Goal: Information Seeking & Learning: Check status

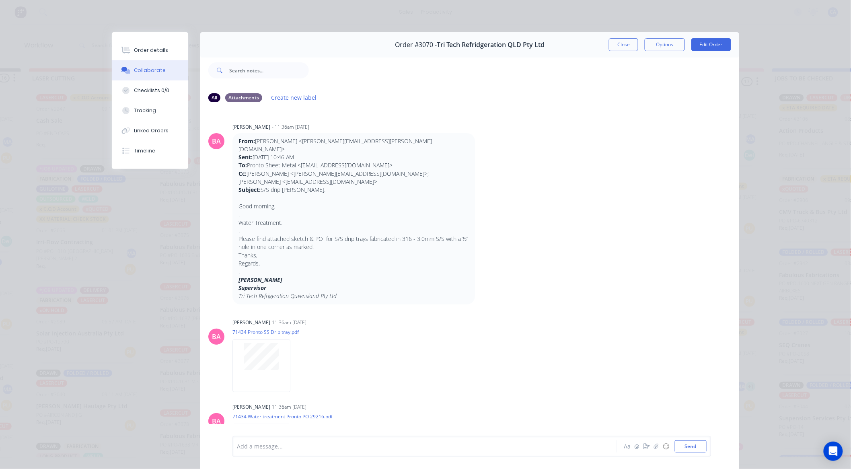
scroll to position [22, 0]
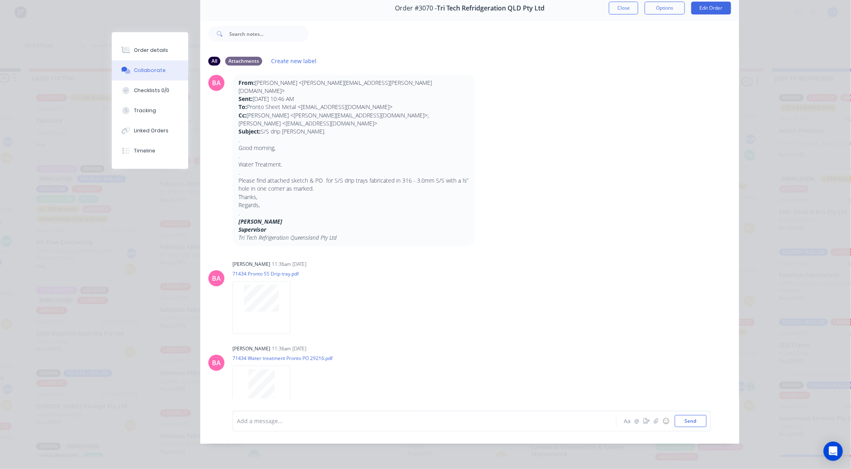
click at [614, 2] on button "Close" at bounding box center [623, 8] width 29 height 13
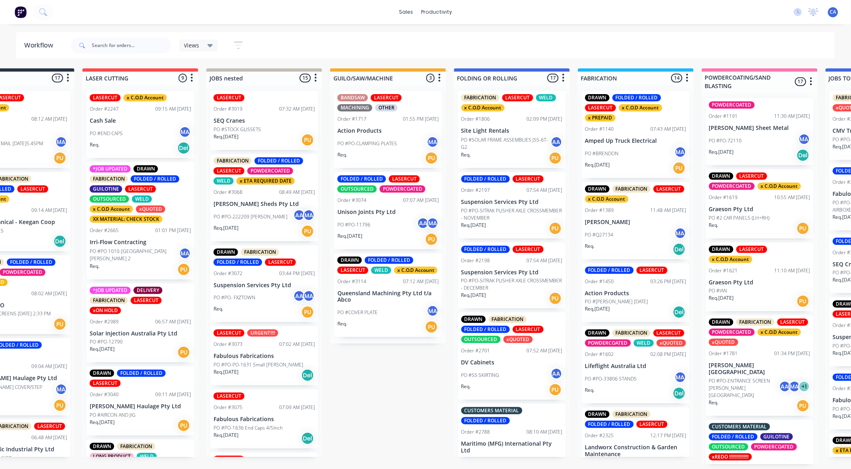
scroll to position [0, 249]
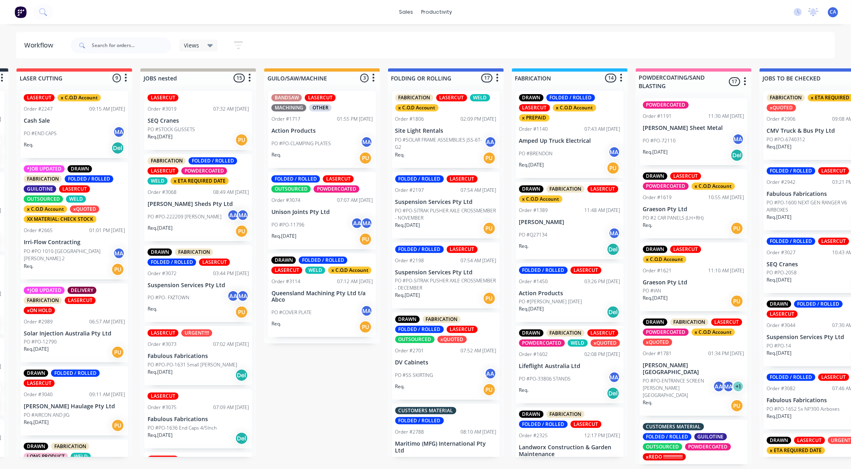
drag, startPoint x: 516, startPoint y: 231, endPoint x: 562, endPoint y: 227, distance: 45.6
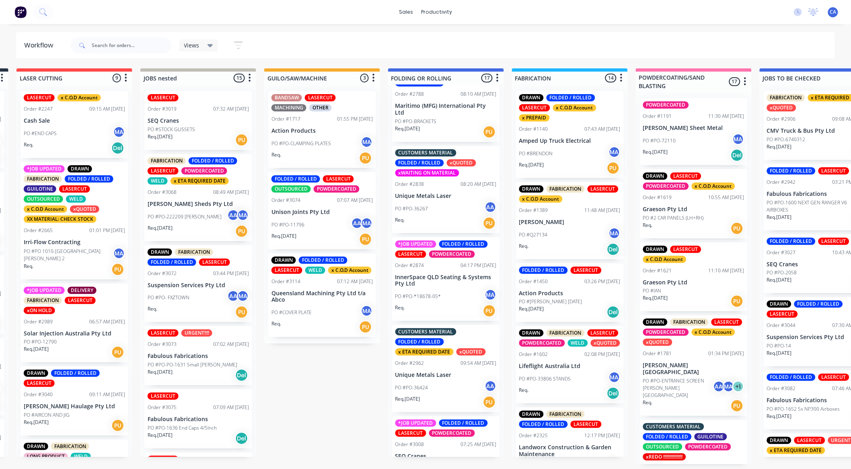
scroll to position [357, 0]
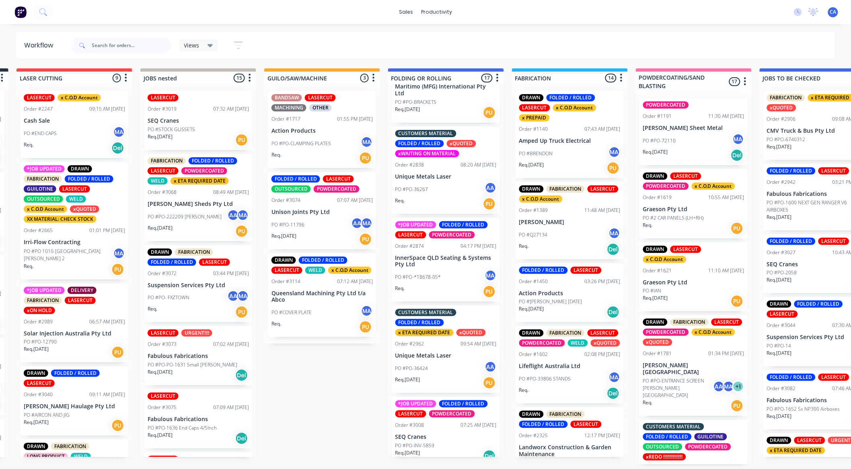
click at [433, 280] on p "PO #PO-*18678-05*" at bounding box center [419, 277] width 46 height 7
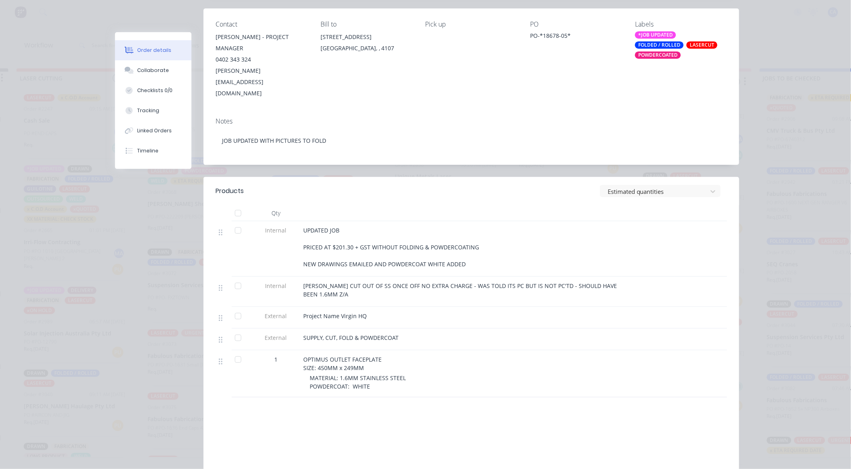
scroll to position [45, 0]
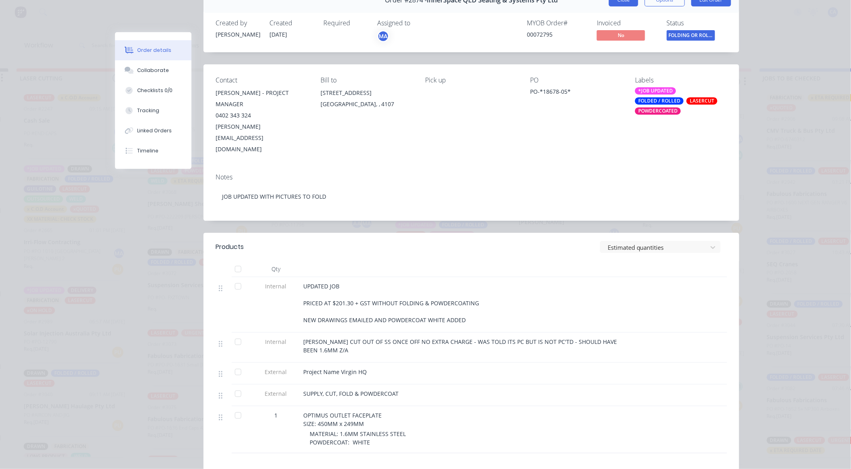
click at [625, 2] on button "Close" at bounding box center [623, 0] width 29 height 13
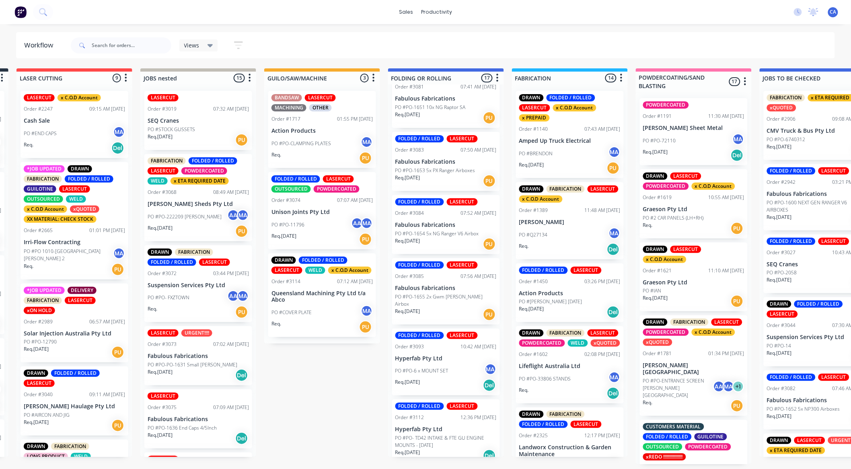
scroll to position [867, 0]
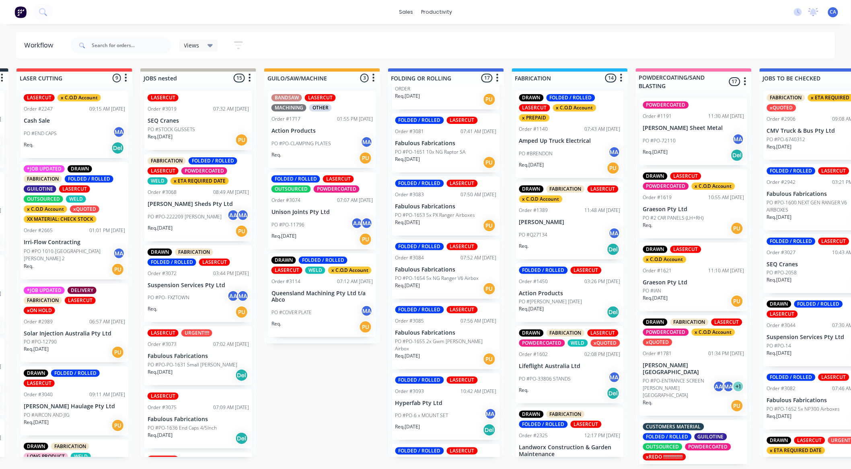
click at [314, 129] on p "Action Products" at bounding box center [322, 131] width 101 height 7
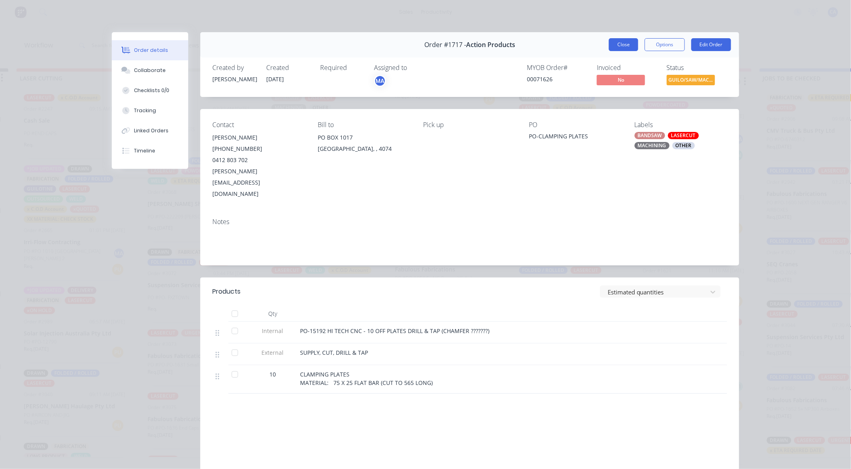
click at [614, 47] on button "Close" at bounding box center [623, 44] width 29 height 13
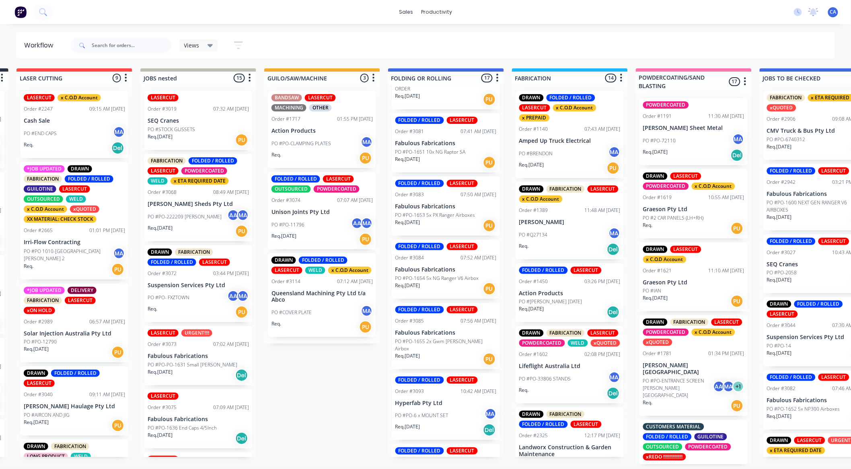
click at [295, 225] on p "PO #PO-11796" at bounding box center [288, 224] width 33 height 7
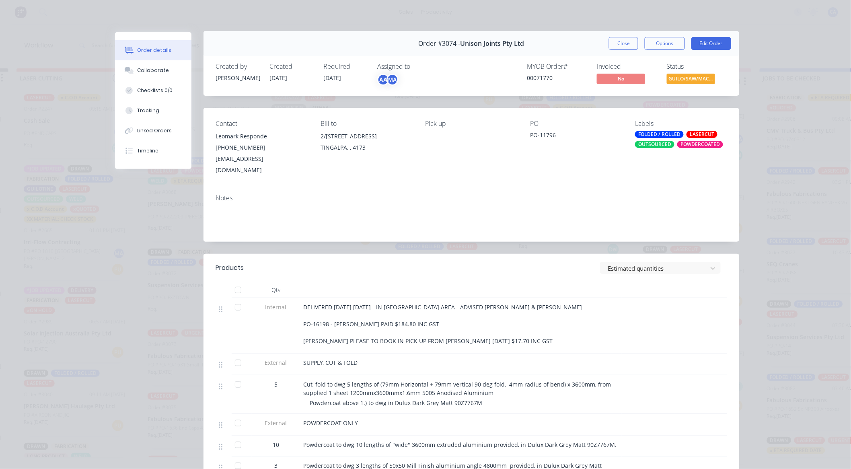
scroll to position [0, 0]
click at [622, 45] on button "Close" at bounding box center [623, 44] width 29 height 13
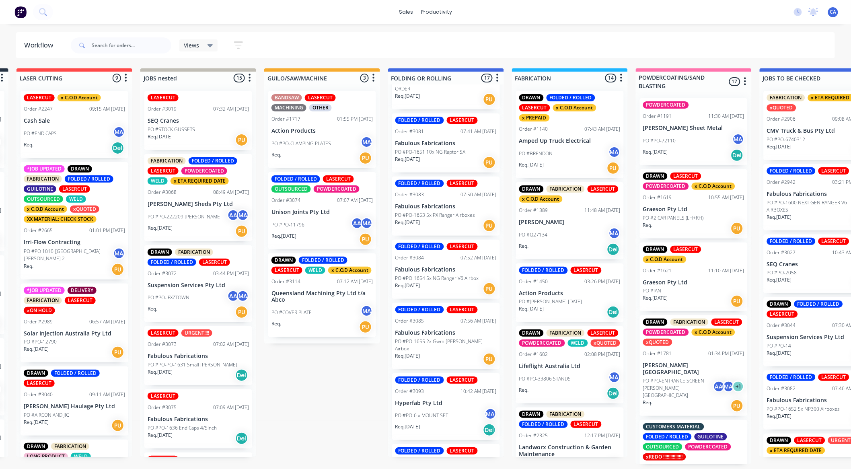
click at [318, 307] on div "PO #COVER PLATE MA" at bounding box center [322, 312] width 101 height 15
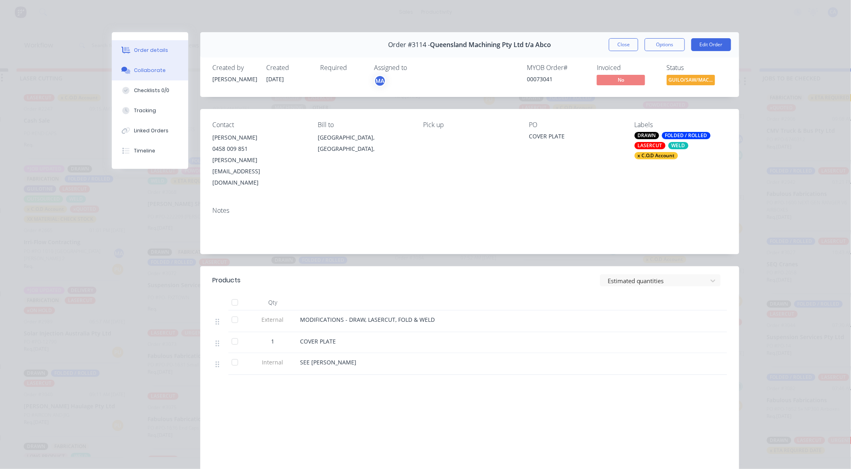
click at [161, 71] on button "Collaborate" at bounding box center [150, 70] width 76 height 20
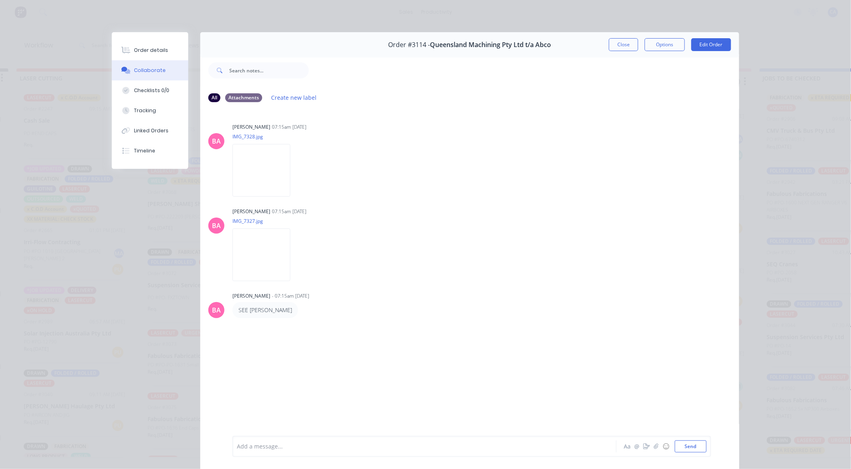
drag, startPoint x: 628, startPoint y: 33, endPoint x: 629, endPoint y: 37, distance: 4.0
click at [629, 35] on div "Order #3114 - Queensland Machining Pty Ltd t/a Abco Close Options Edit Order" at bounding box center [469, 44] width 539 height 25
click at [630, 41] on button "Close" at bounding box center [623, 44] width 29 height 13
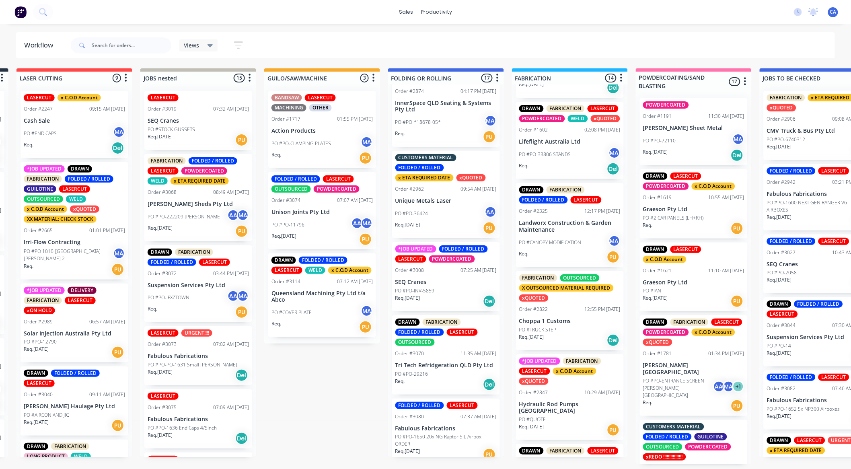
scroll to position [536, 0]
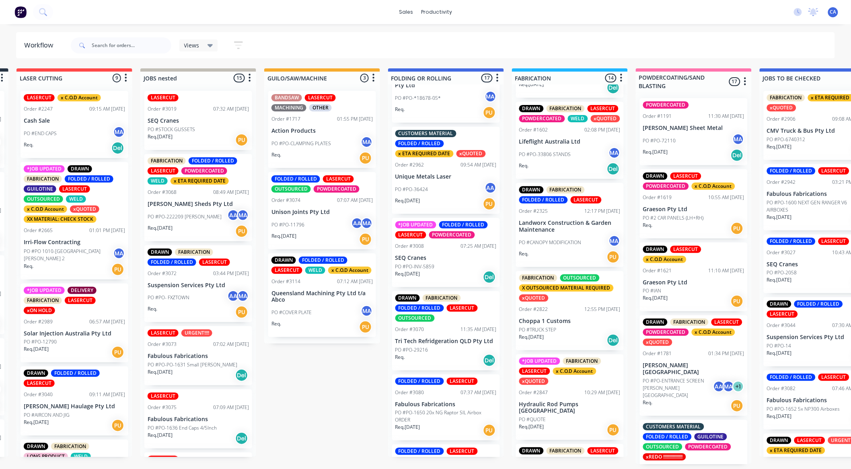
click at [449, 258] on p "SEQ Cranes" at bounding box center [446, 258] width 101 height 7
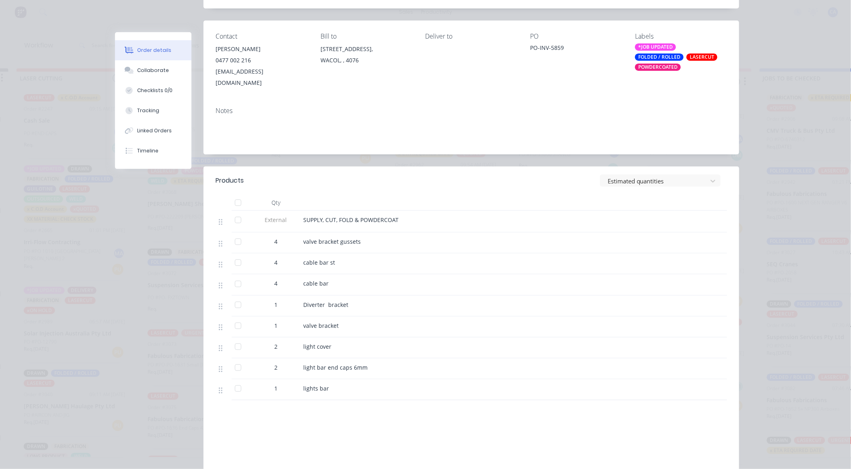
scroll to position [89, 0]
click at [171, 67] on button "Collaborate" at bounding box center [153, 70] width 76 height 20
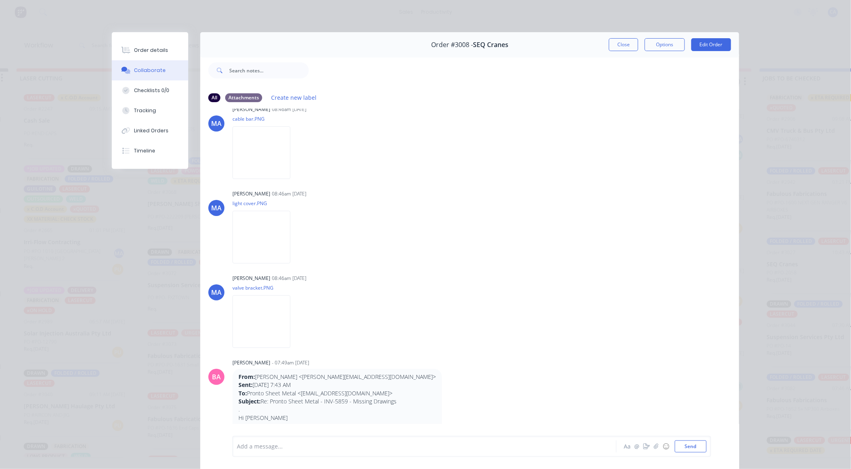
scroll to position [1236, 0]
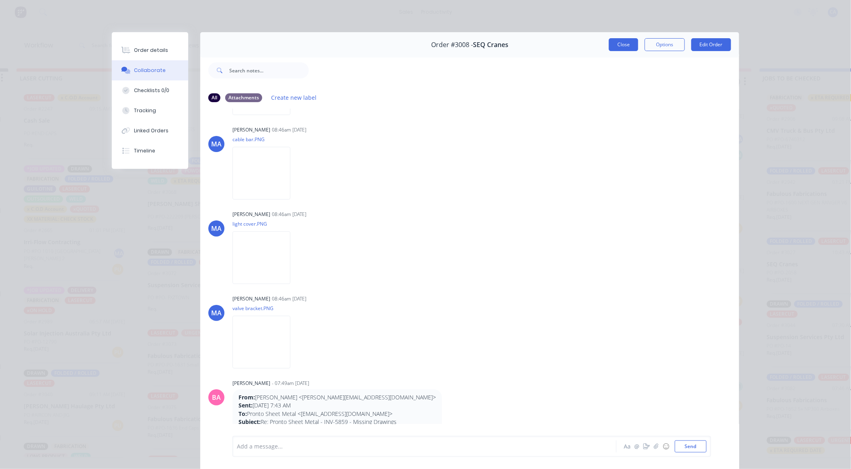
click at [622, 43] on button "Close" at bounding box center [623, 44] width 29 height 13
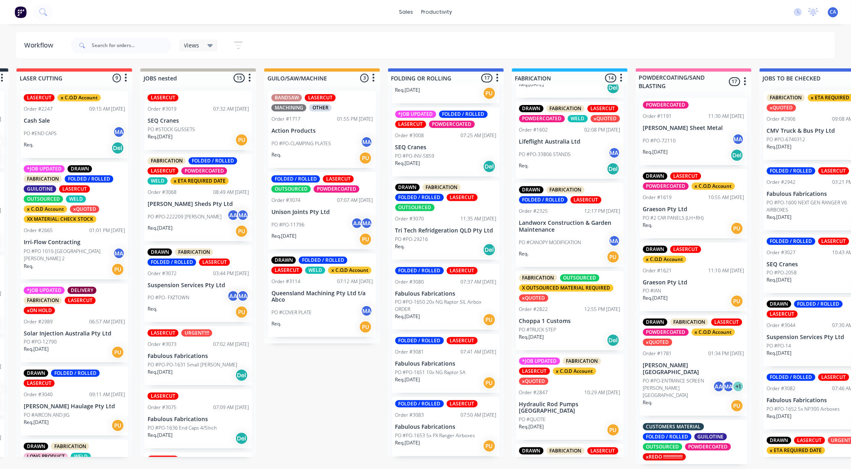
scroll to position [670, 0]
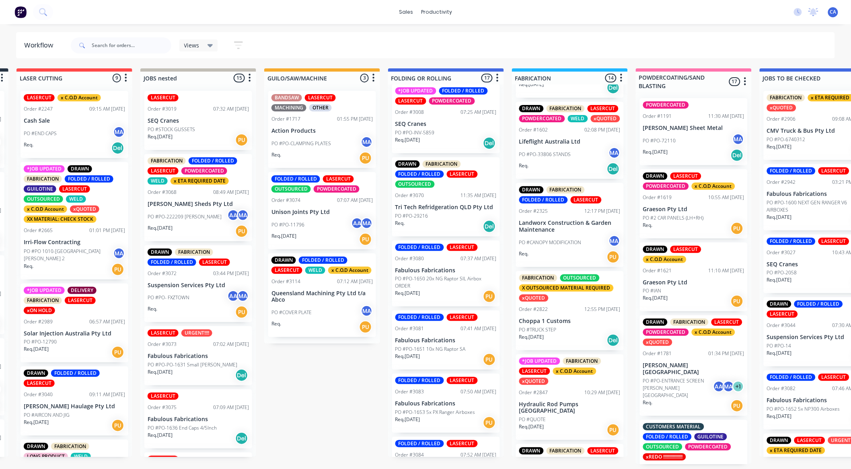
click at [446, 212] on div "PO #PO-29216" at bounding box center [446, 215] width 101 height 7
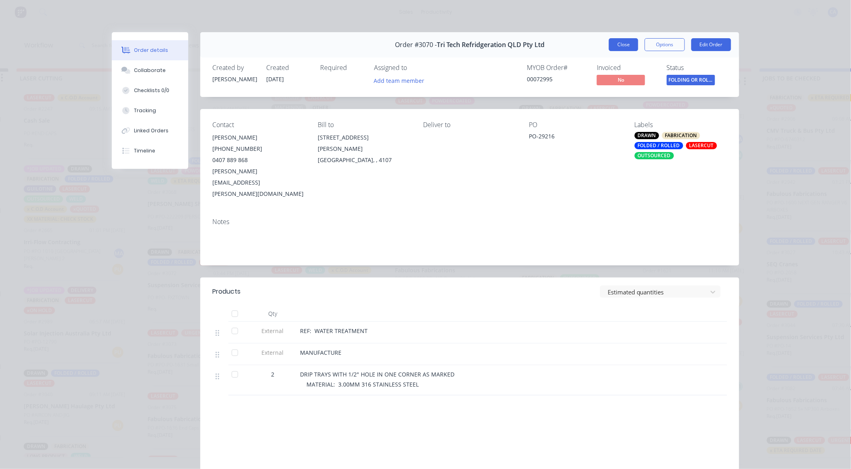
click at [614, 43] on button "Close" at bounding box center [623, 44] width 29 height 13
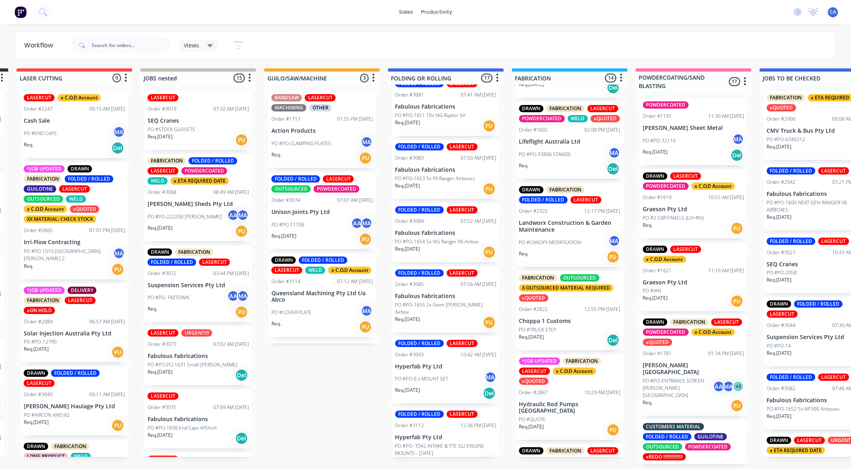
scroll to position [912, 0]
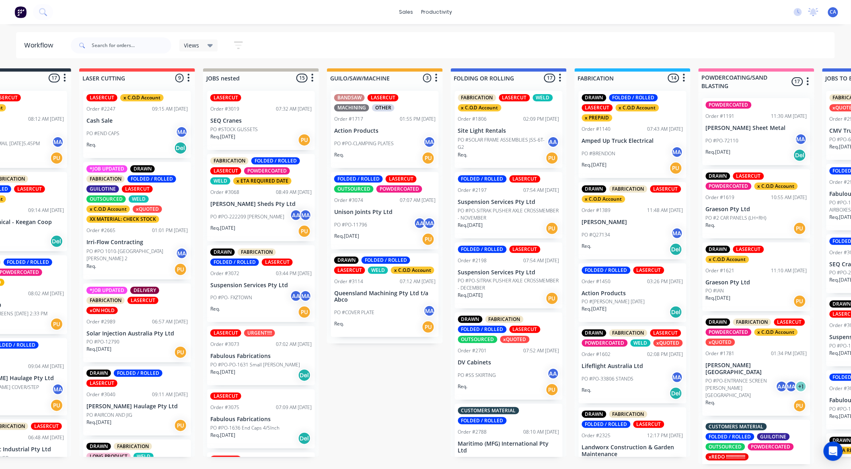
drag, startPoint x: 534, startPoint y: 239, endPoint x: 575, endPoint y: 228, distance: 42.6
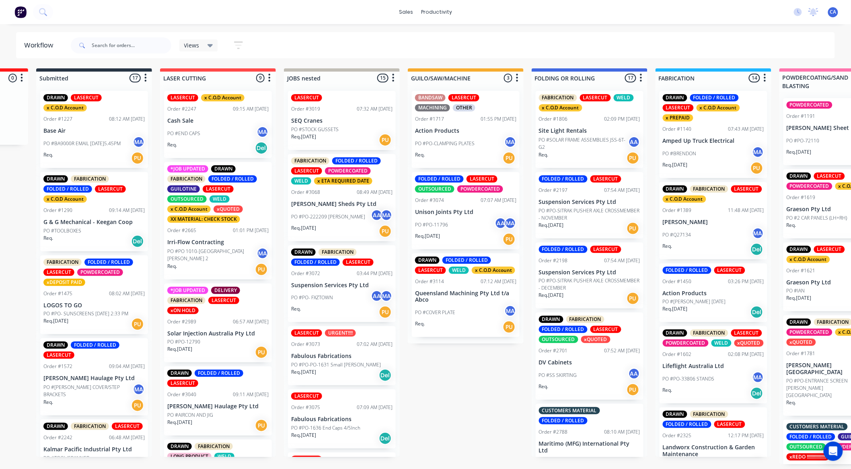
drag, startPoint x: 569, startPoint y: 320, endPoint x: 608, endPoint y: 317, distance: 39.2
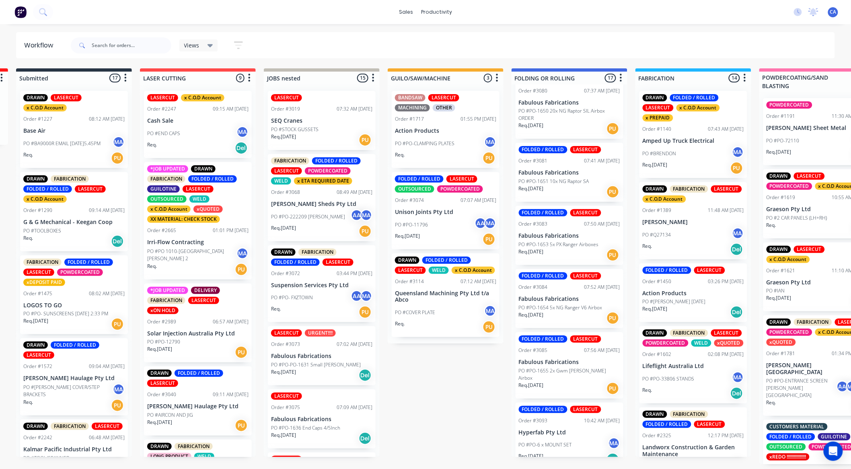
scroll to position [912, 0]
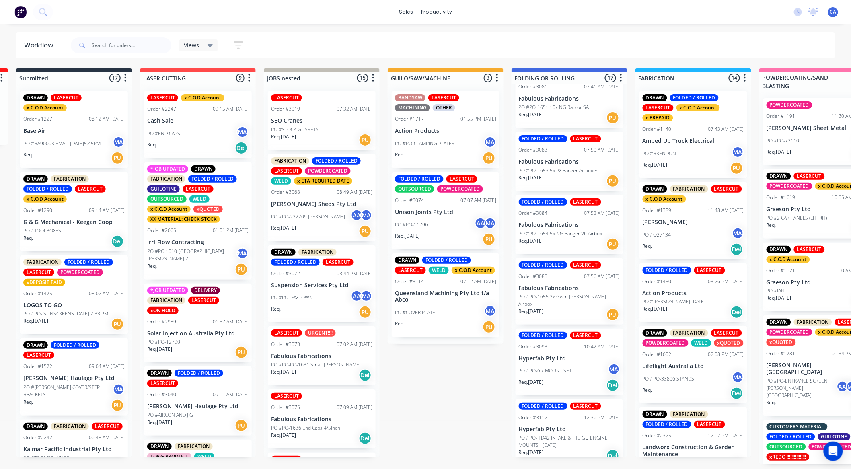
click at [57, 312] on p "PO #PO- SUNSCREENS [DATE] 2:33 PM" at bounding box center [65, 313] width 85 height 7
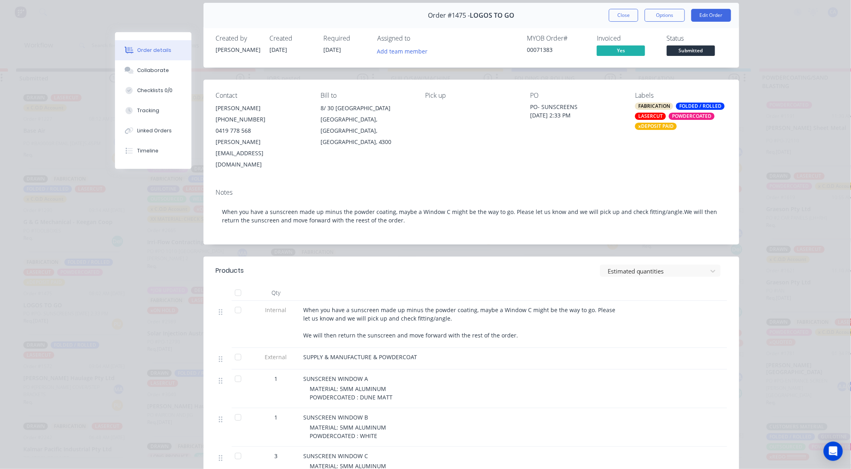
scroll to position [89, 0]
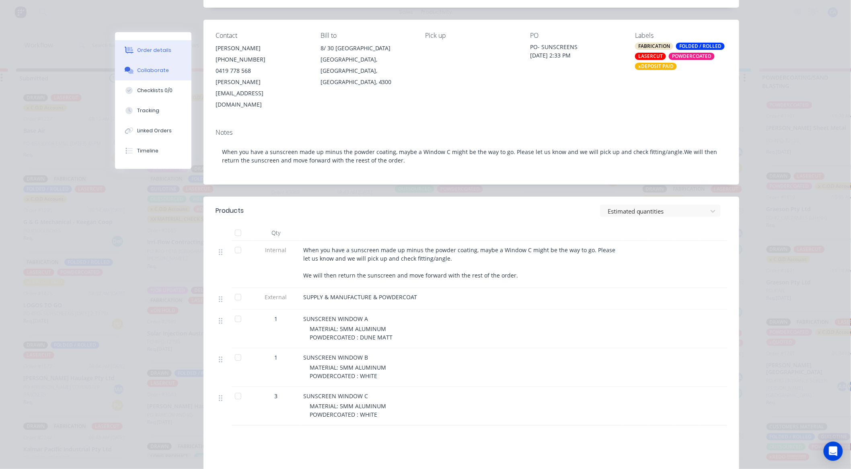
click at [169, 68] on button "Collaborate" at bounding box center [153, 70] width 76 height 20
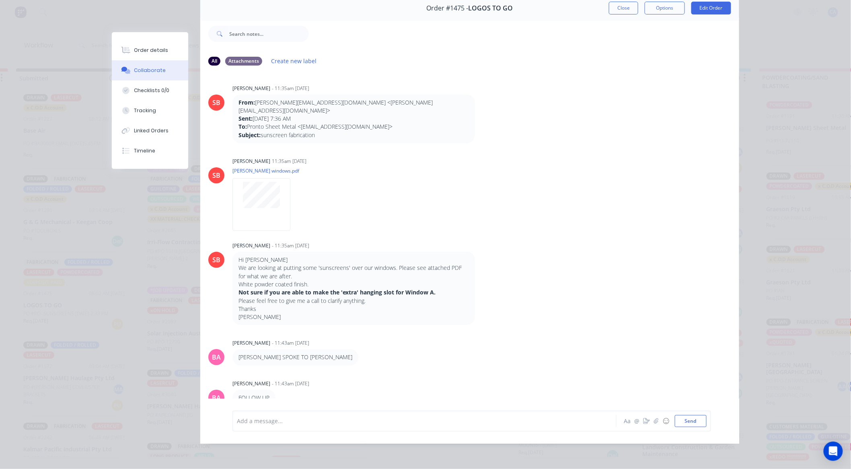
scroll to position [0, 0]
click at [616, 6] on button "Close" at bounding box center [623, 8] width 29 height 13
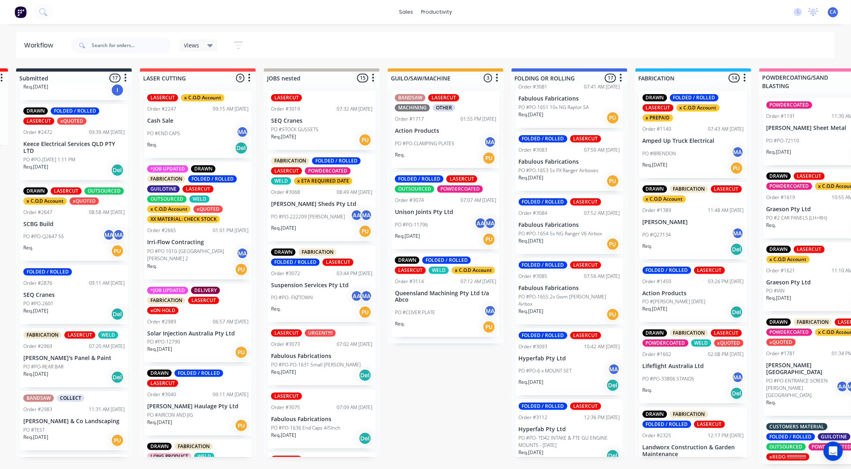
scroll to position [402, 0]
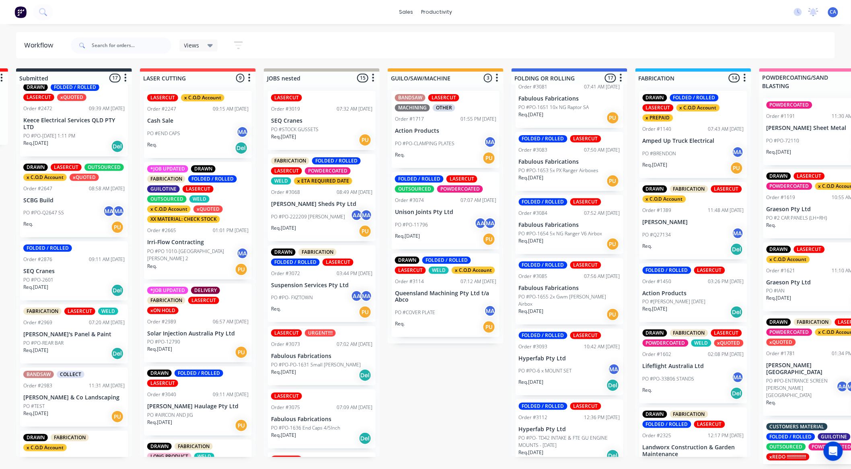
click at [87, 220] on div "PO #PO-Q2647 SS MA MA" at bounding box center [73, 212] width 101 height 15
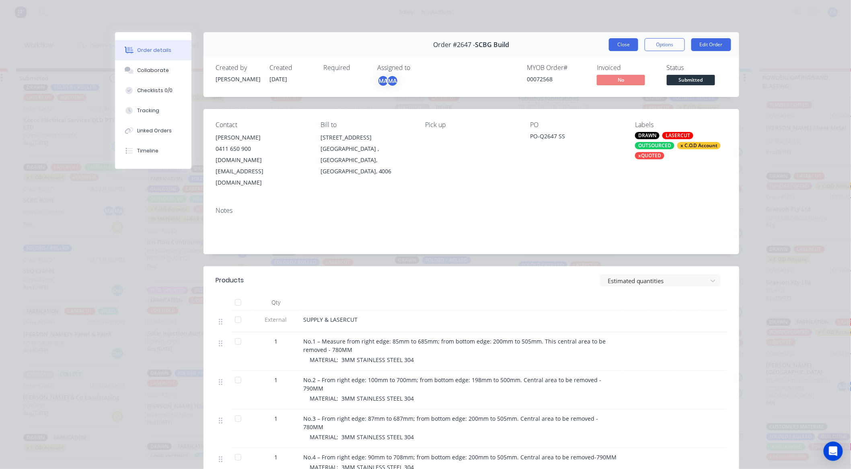
click at [609, 39] on button "Close" at bounding box center [623, 44] width 29 height 13
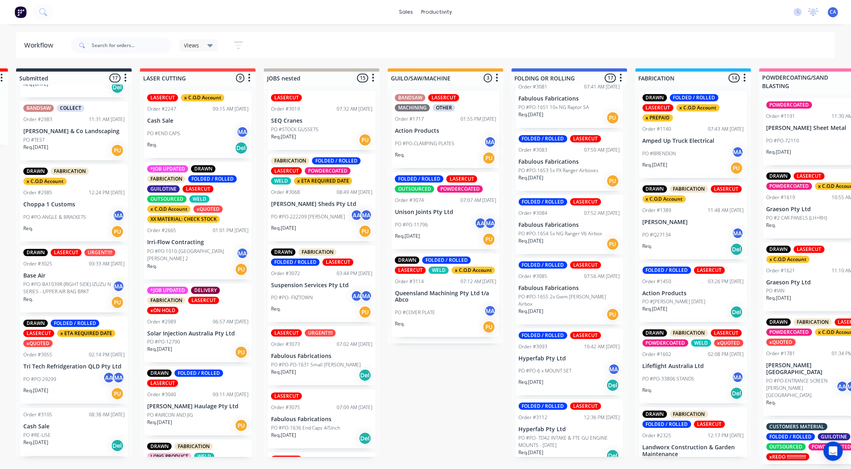
scroll to position [670, 0]
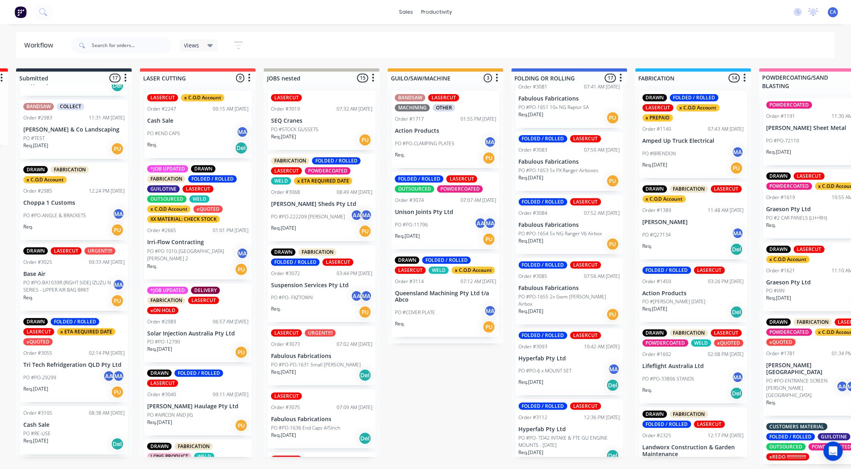
click at [84, 237] on div "Req. PU" at bounding box center [73, 230] width 101 height 14
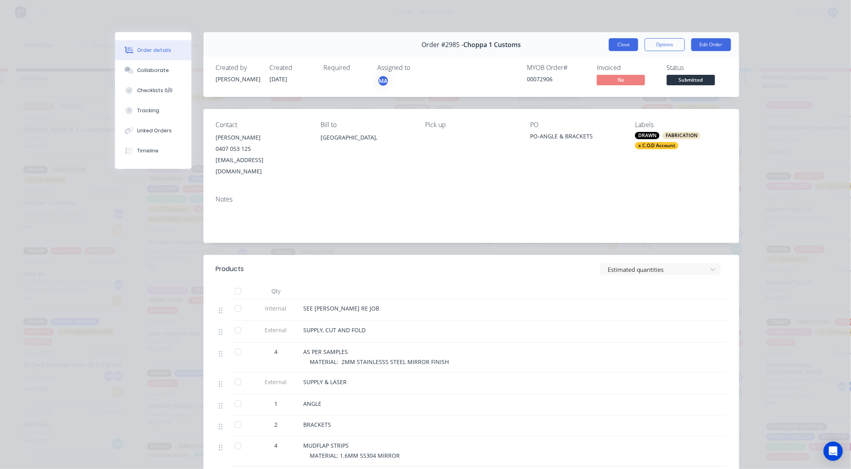
click at [628, 45] on button "Close" at bounding box center [623, 44] width 29 height 13
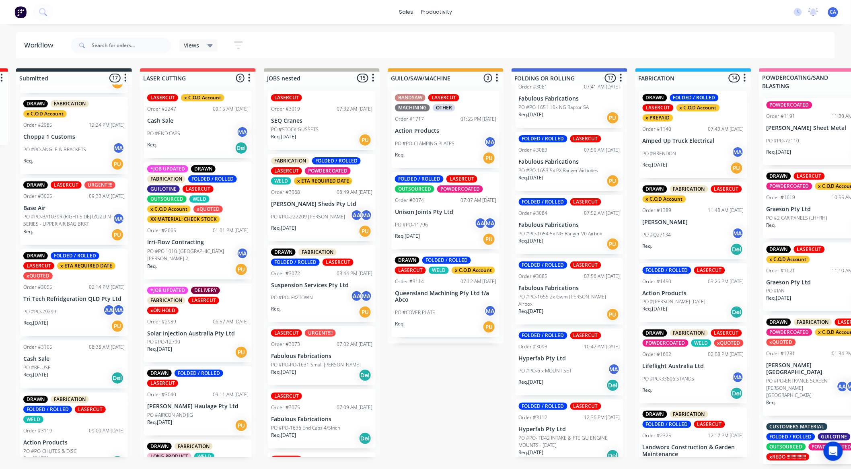
scroll to position [760, 0]
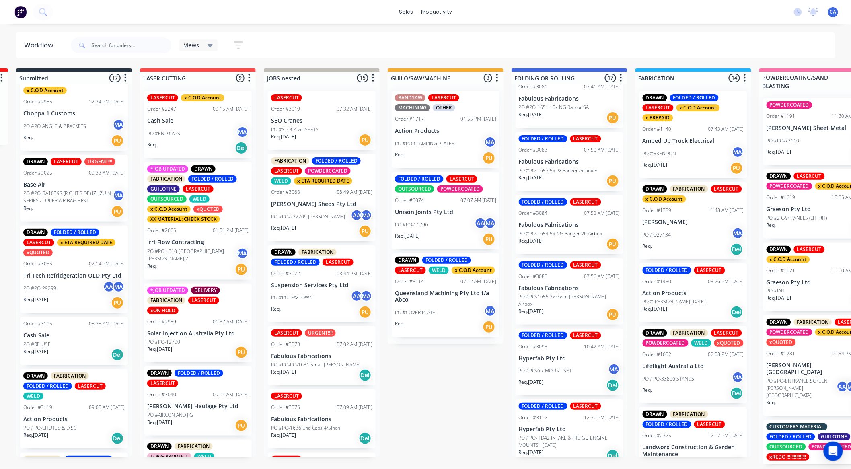
click at [66, 296] on div "PO #PO-29299 AA MA" at bounding box center [73, 288] width 101 height 15
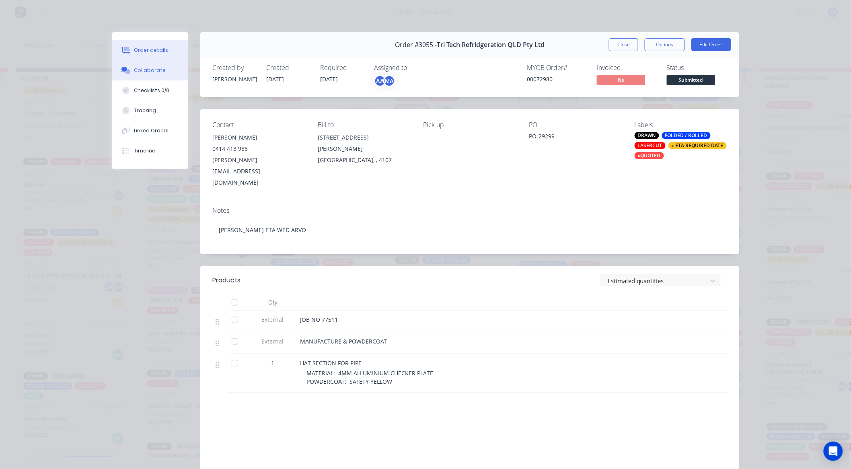
click at [150, 74] on button "Collaborate" at bounding box center [150, 70] width 76 height 20
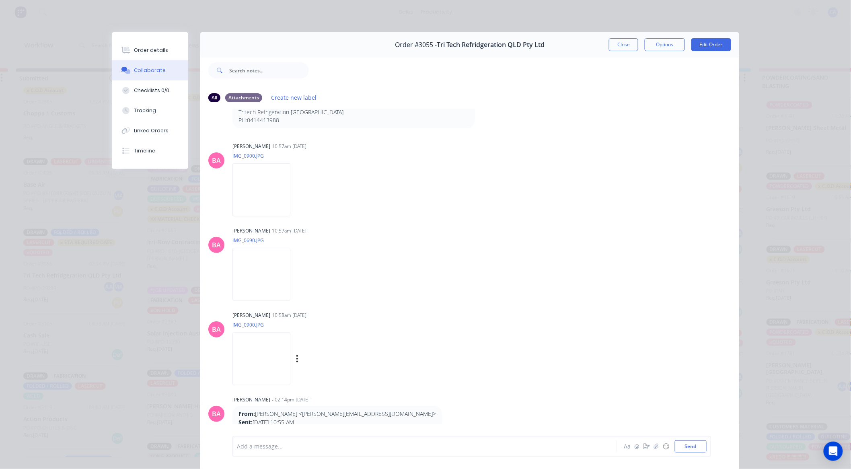
scroll to position [188, 0]
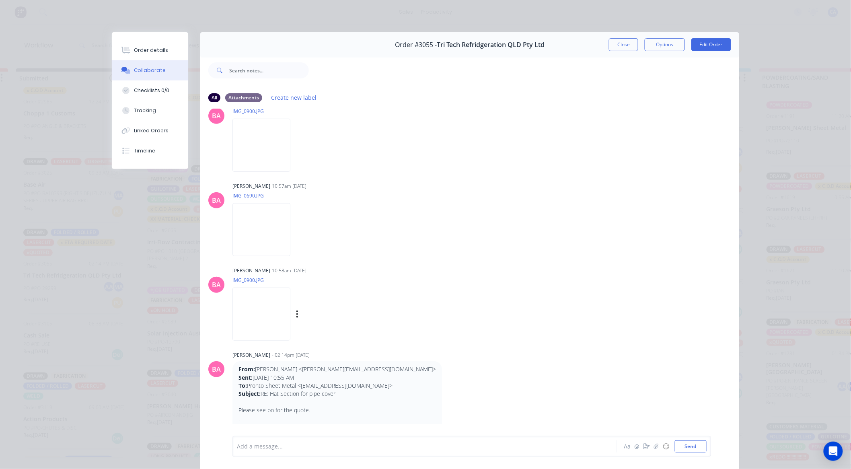
click at [245, 309] on img at bounding box center [262, 314] width 58 height 53
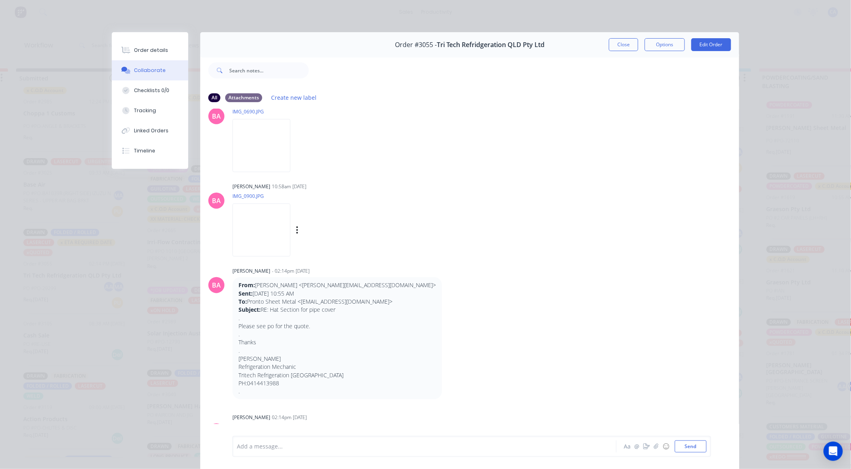
scroll to position [405, 0]
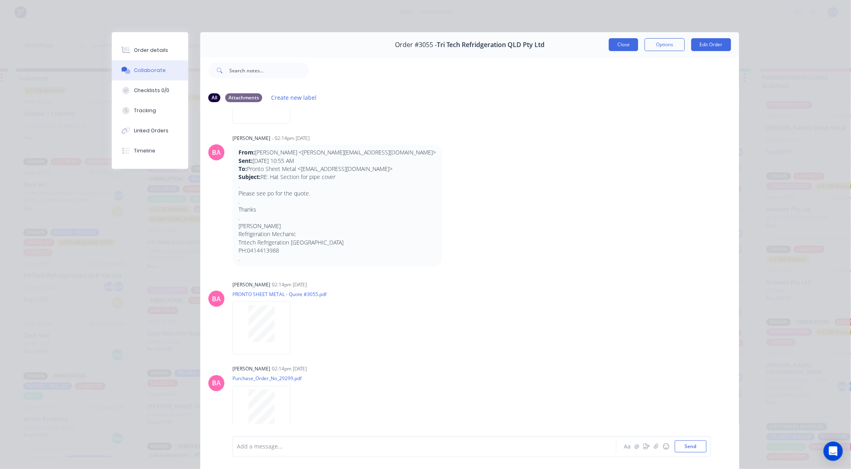
click at [613, 45] on button "Close" at bounding box center [623, 44] width 29 height 13
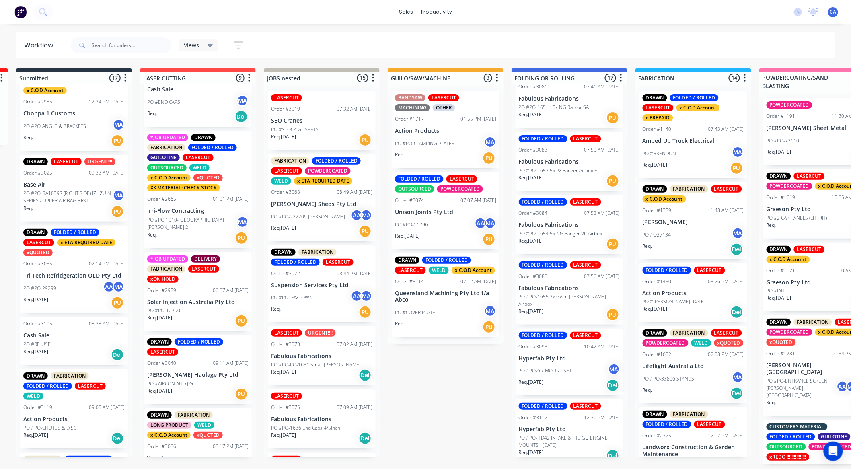
scroll to position [89, 0]
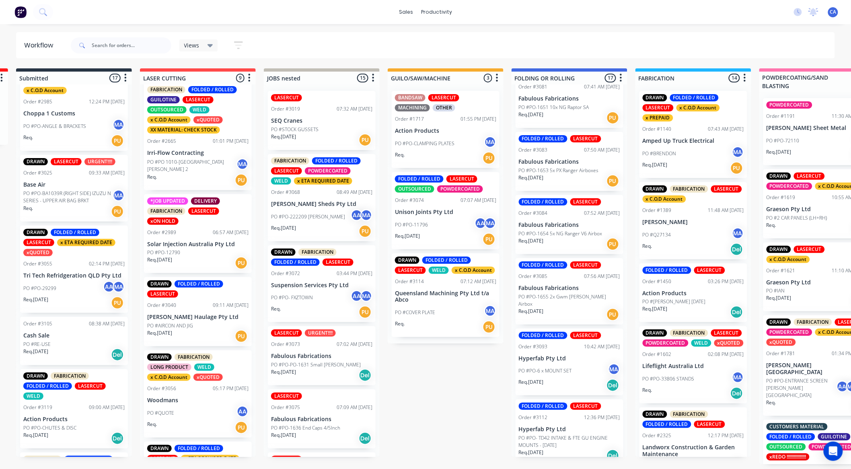
click at [204, 246] on div "*JOB UPDATED DELIVERY FABRICATION LASERCUT xON HOLD Order #2989 06:57 AM 29/09/…" at bounding box center [198, 233] width 108 height 79
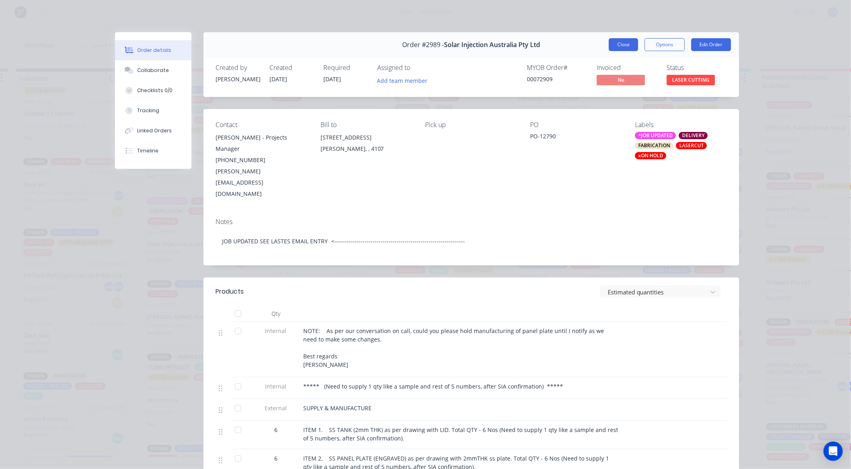
click at [621, 45] on button "Close" at bounding box center [623, 44] width 29 height 13
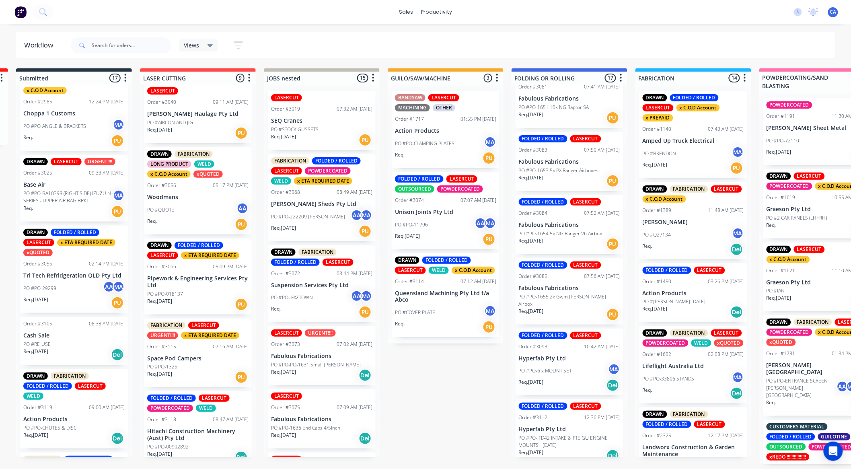
scroll to position [313, 0]
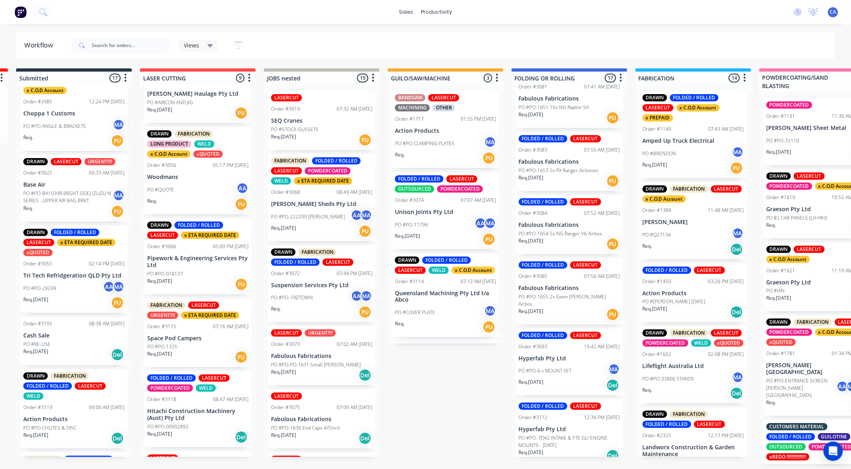
click at [439, 316] on div "PO #COVER PLATE MA" at bounding box center [445, 312] width 101 height 15
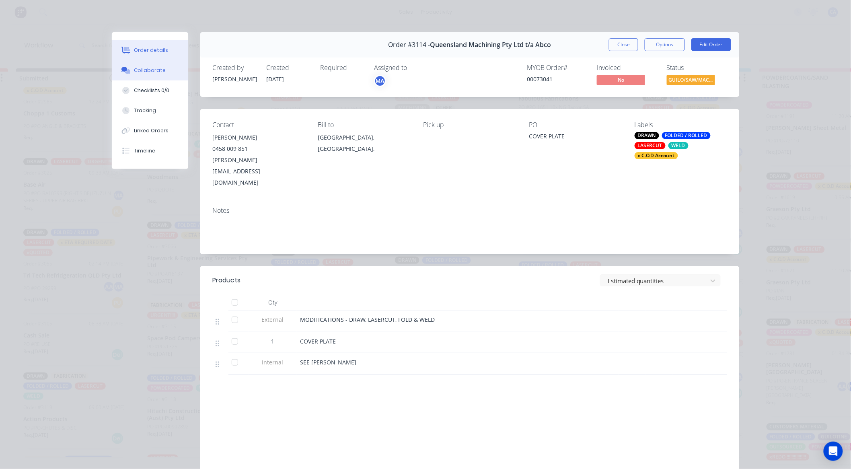
click at [139, 67] on div "Collaborate" at bounding box center [150, 70] width 32 height 7
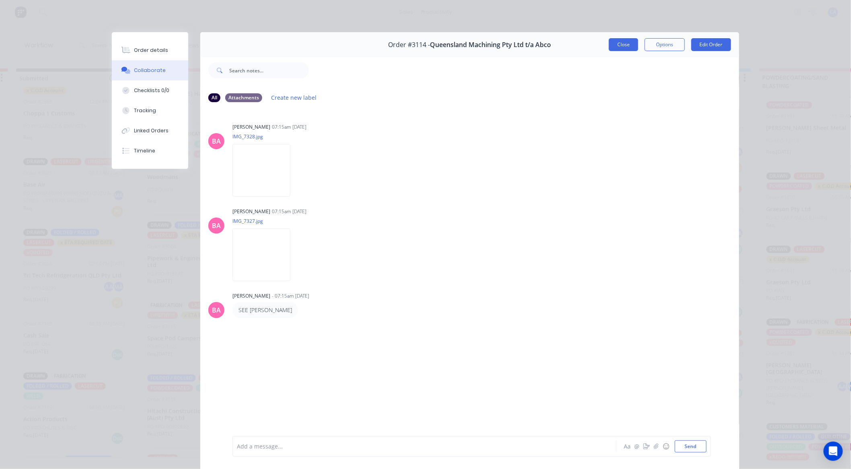
click at [616, 46] on button "Close" at bounding box center [623, 44] width 29 height 13
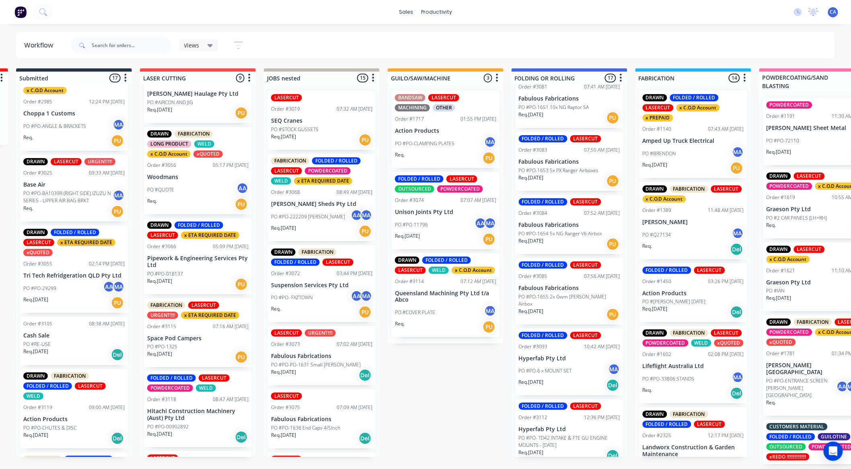
click at [72, 310] on div "Req. 08/10/25 PU" at bounding box center [73, 303] width 101 height 14
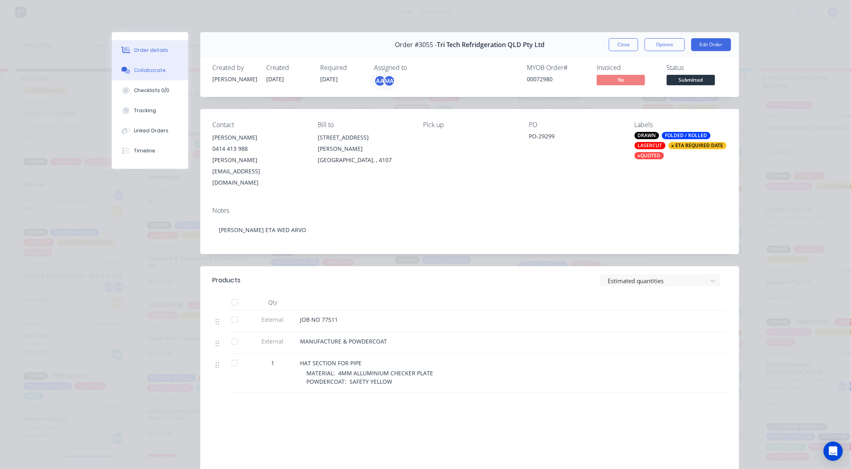
click at [149, 74] on button "Collaborate" at bounding box center [150, 70] width 76 height 20
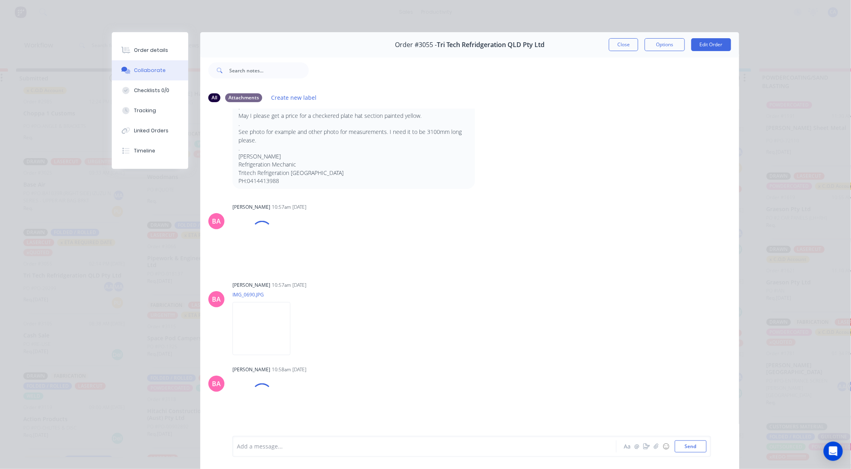
scroll to position [89, 0]
click at [267, 246] on img at bounding box center [262, 243] width 58 height 53
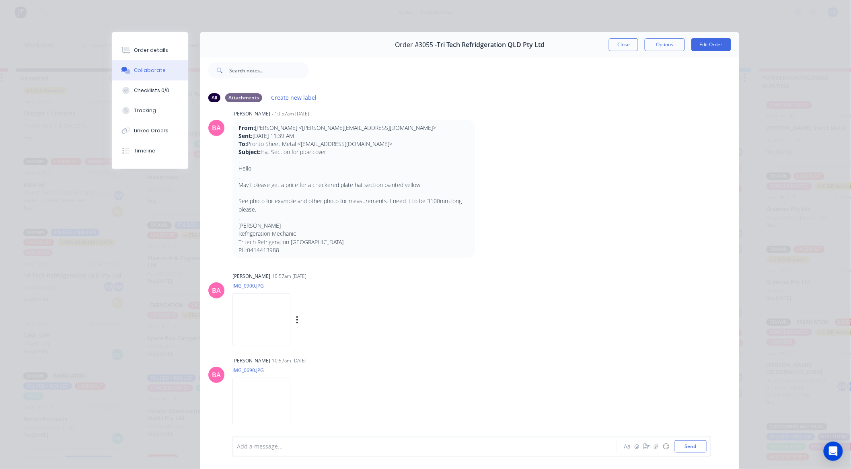
scroll to position [0, 0]
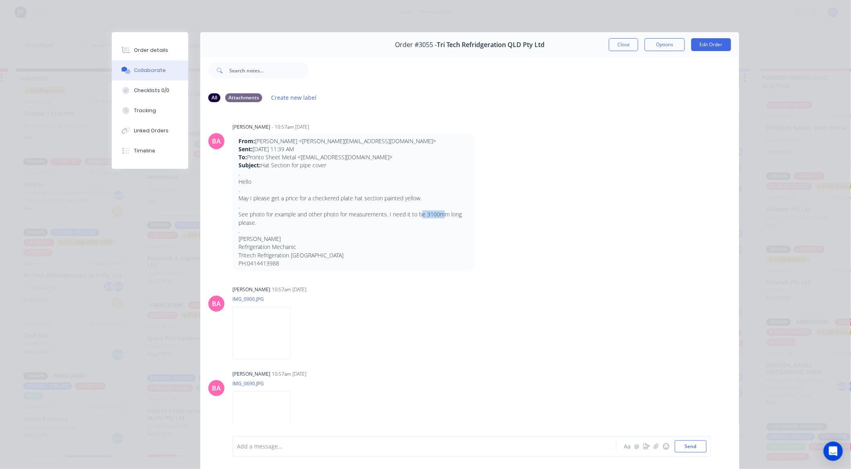
drag, startPoint x: 443, startPoint y: 214, endPoint x: 419, endPoint y: 216, distance: 24.2
click at [419, 216] on p "See photo for example and other photo for measurements. I need it to be 3100mm …" at bounding box center [354, 218] width 231 height 16
click at [423, 258] on p "Tritech Refrigeration Queensland" at bounding box center [354, 255] width 231 height 8
click at [614, 49] on button "Close" at bounding box center [623, 44] width 29 height 13
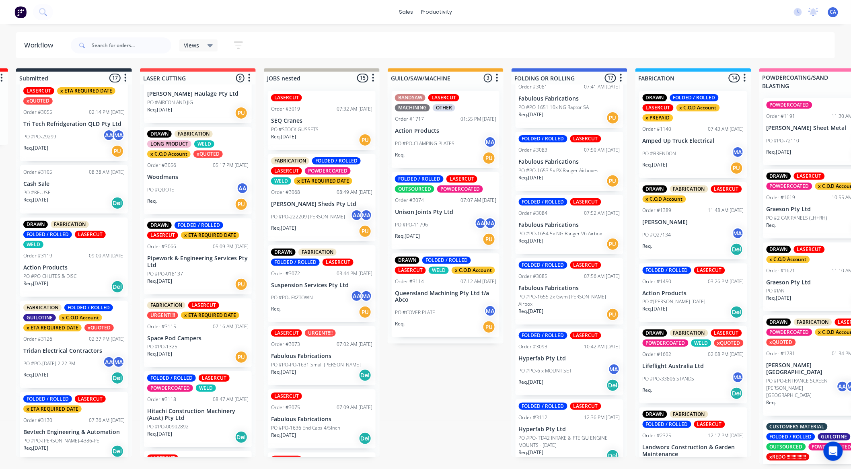
scroll to position [931, 0]
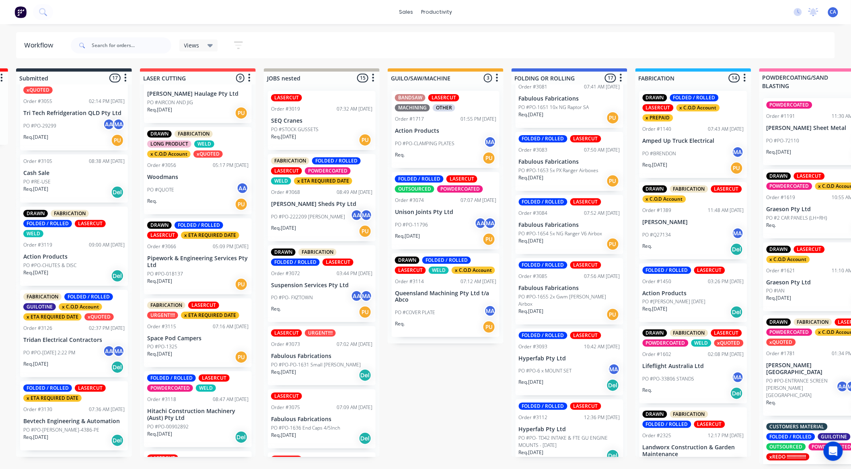
click at [50, 354] on p "PO #PO-[DATE] 2:22 PM" at bounding box center [49, 352] width 52 height 7
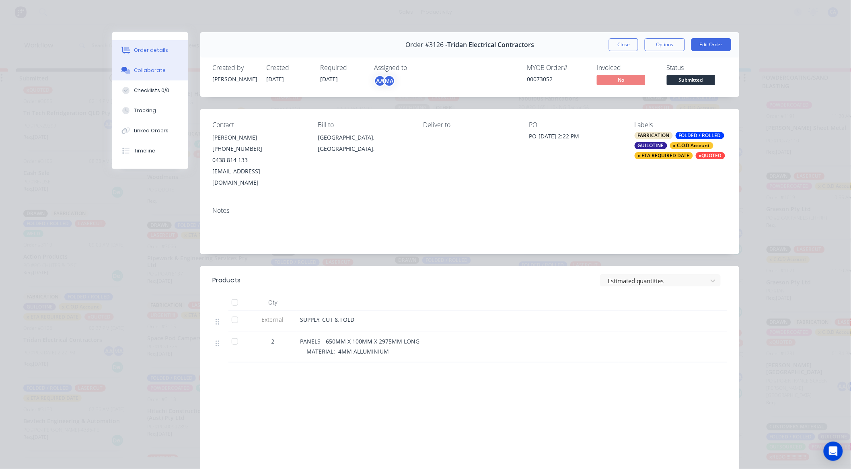
click at [143, 73] on div "Collaborate" at bounding box center [150, 70] width 32 height 7
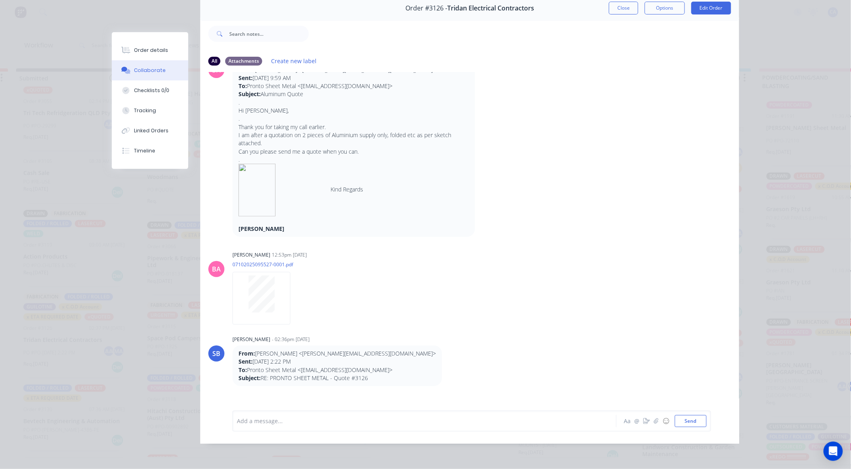
scroll to position [0, 0]
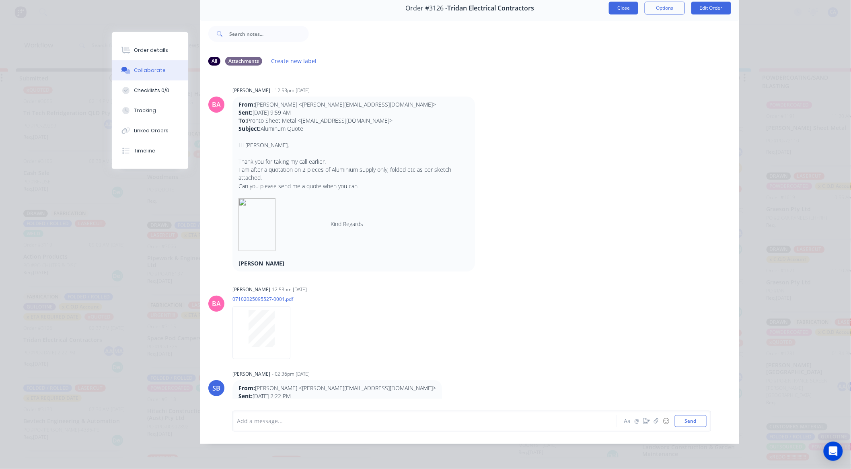
click at [617, 3] on button "Close" at bounding box center [623, 8] width 29 height 13
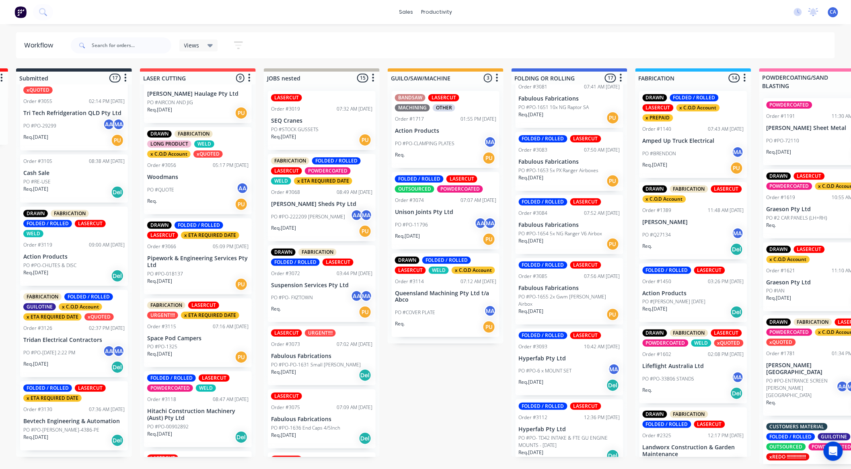
click at [74, 356] on p "PO #PO-[DATE] 2:22 PM" at bounding box center [49, 352] width 52 height 7
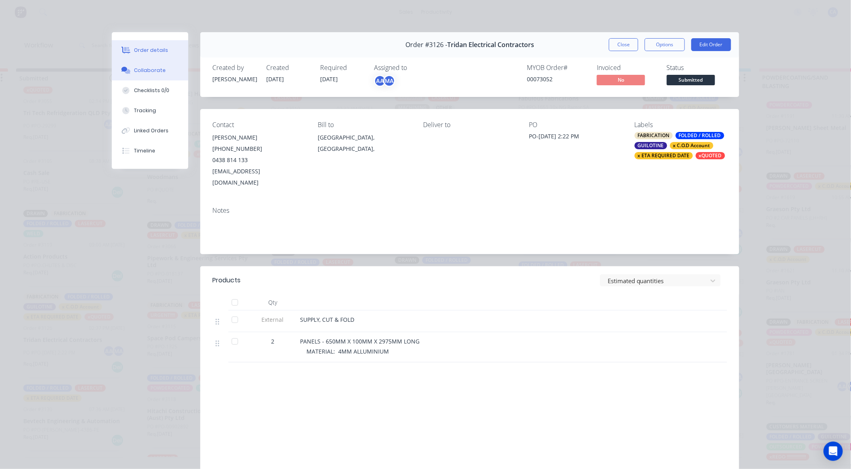
click at [150, 64] on button "Collaborate" at bounding box center [150, 70] width 76 height 20
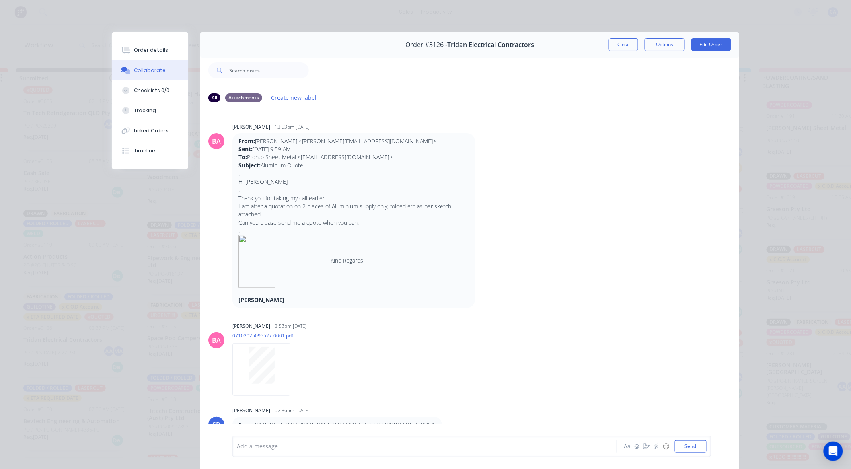
click at [628, 39] on button "Close" at bounding box center [623, 44] width 29 height 13
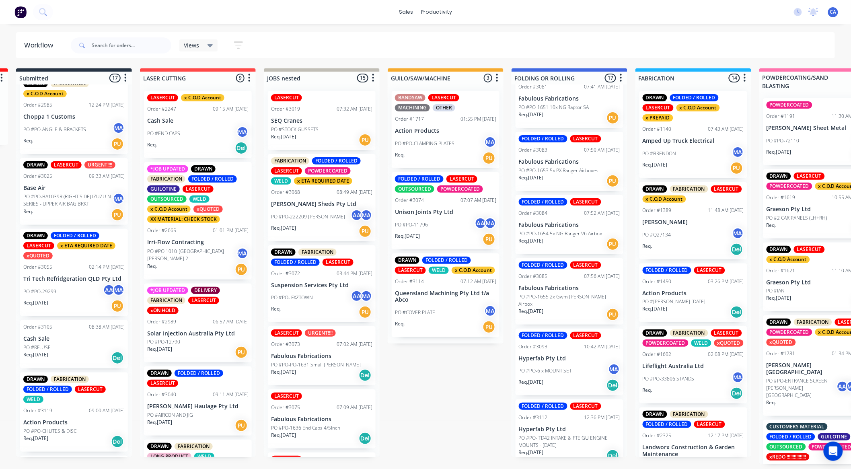
scroll to position [752, 0]
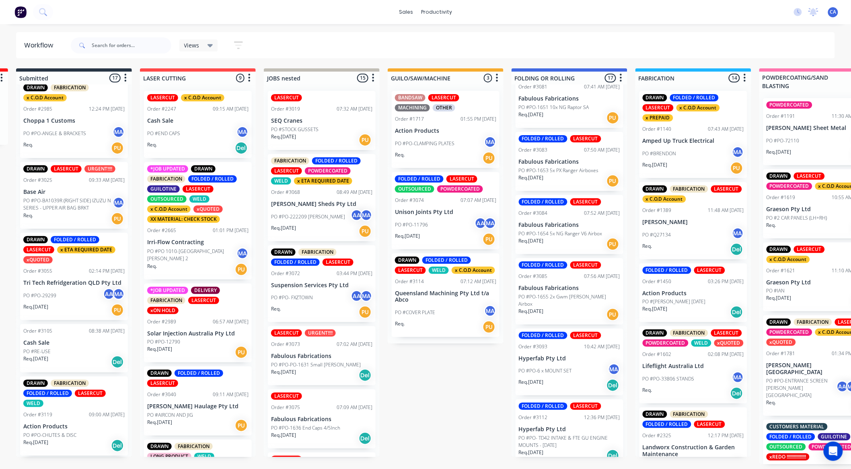
click at [85, 303] on div "PO #PO-29299 AA MA" at bounding box center [73, 295] width 101 height 15
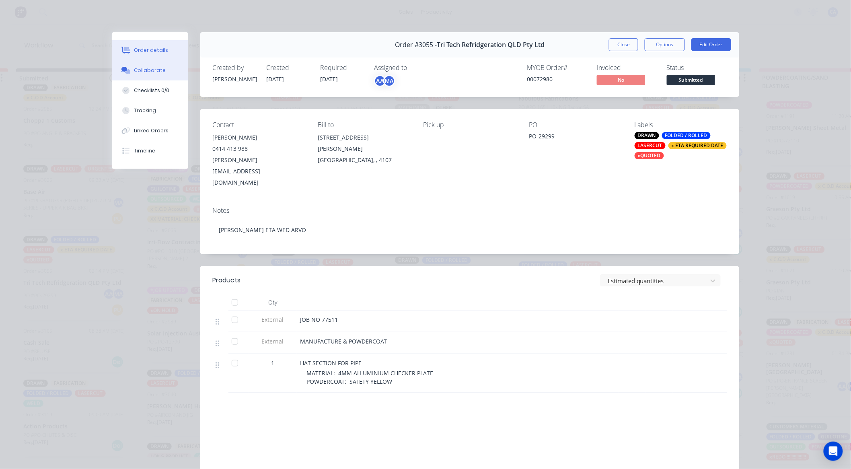
click at [146, 68] on div "Collaborate" at bounding box center [150, 70] width 32 height 7
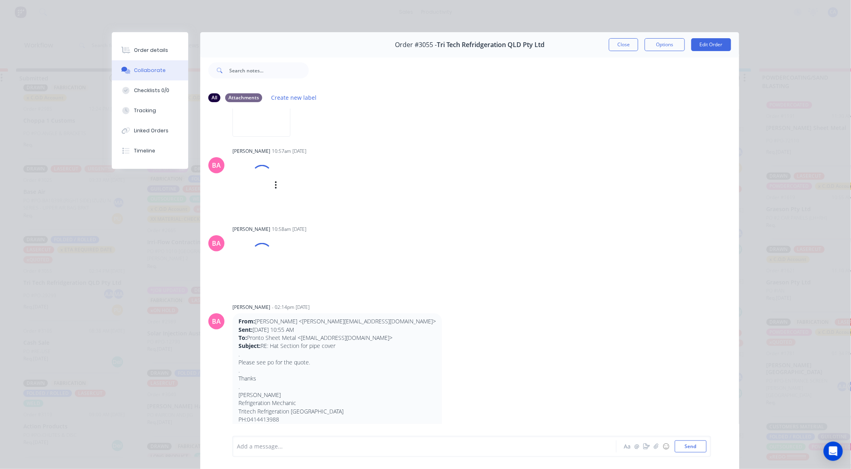
scroll to position [223, 0]
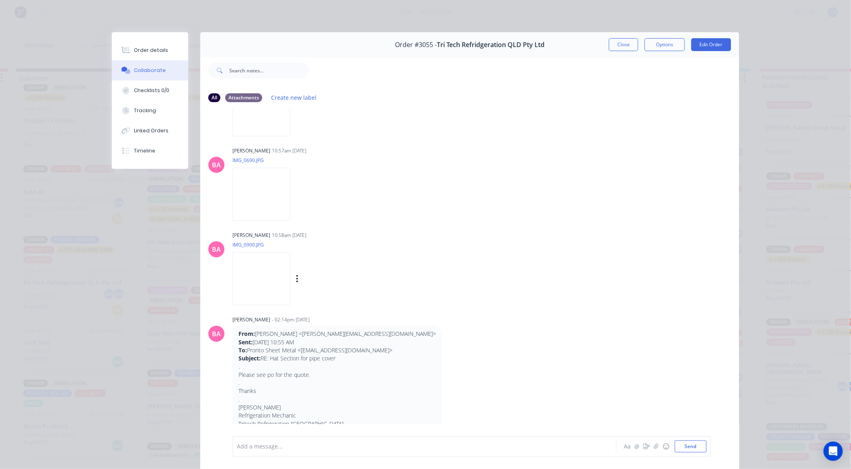
click at [261, 286] on img at bounding box center [262, 278] width 58 height 53
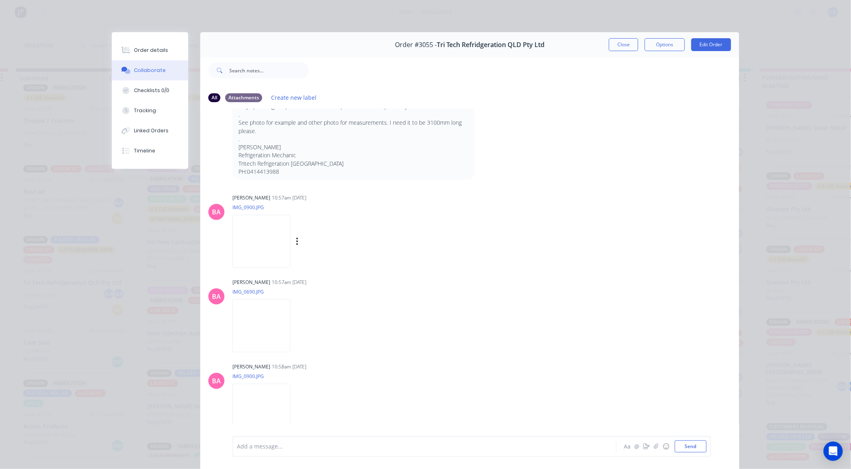
click at [268, 239] on img at bounding box center [262, 241] width 58 height 53
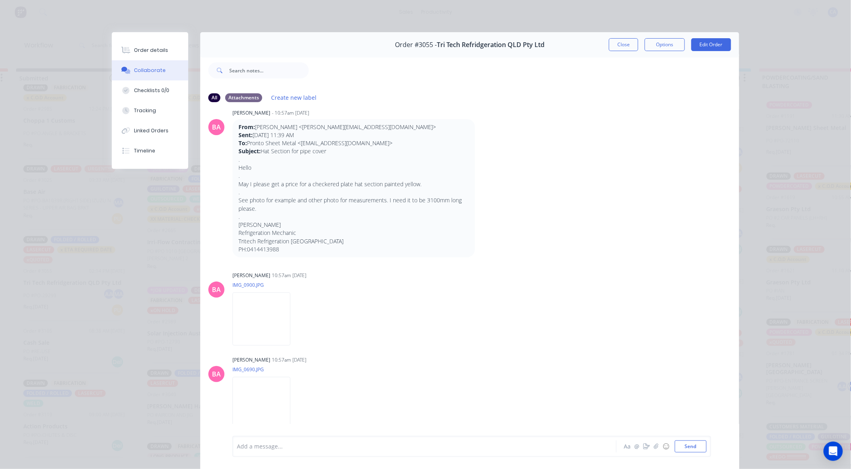
scroll to position [0, 0]
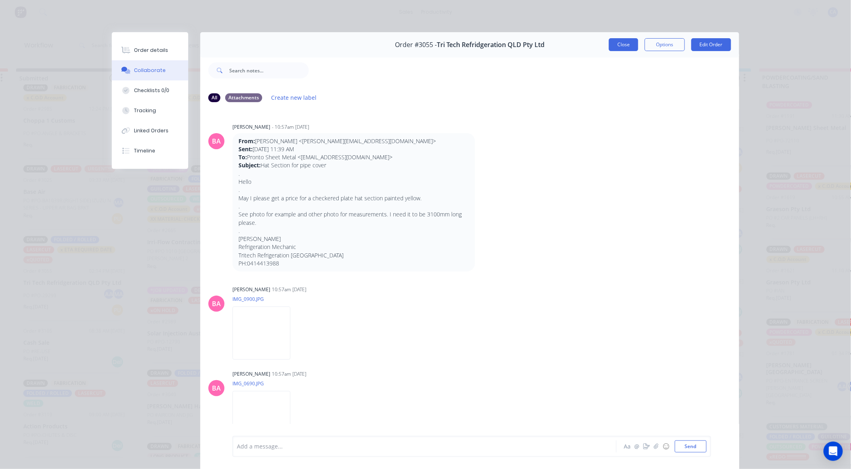
click at [616, 46] on button "Close" at bounding box center [623, 44] width 29 height 13
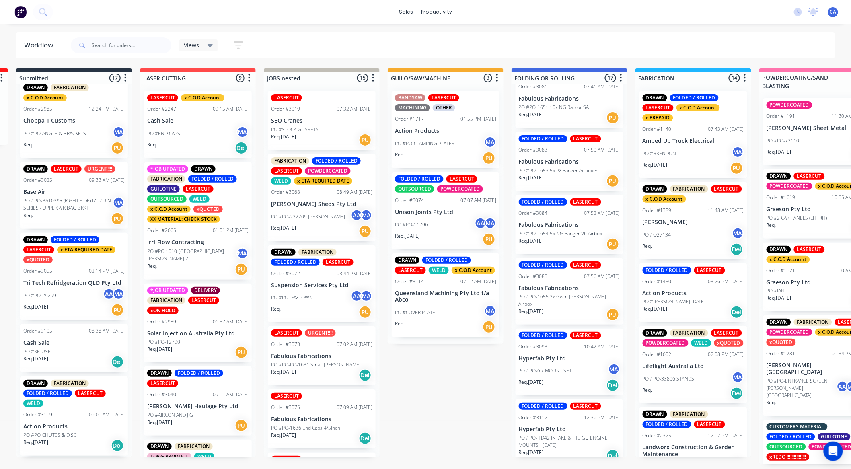
click at [441, 300] on p "Queensland Machining Pty Ltd t/a Abco" at bounding box center [445, 297] width 101 height 14
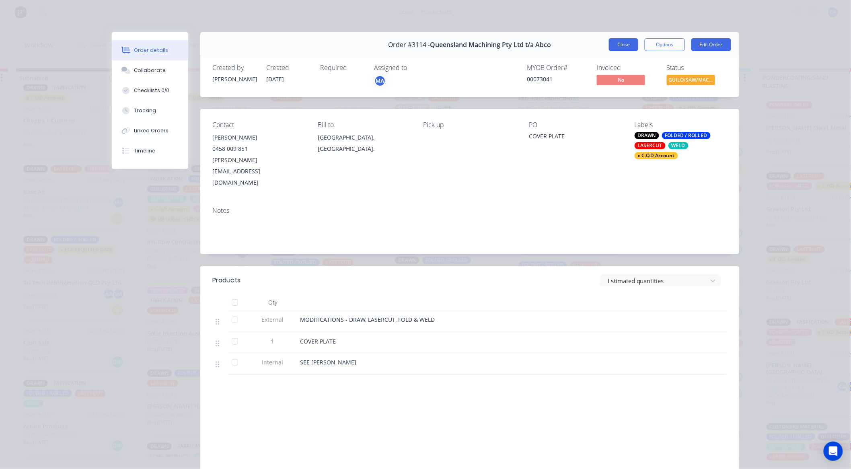
click at [622, 46] on button "Close" at bounding box center [623, 44] width 29 height 13
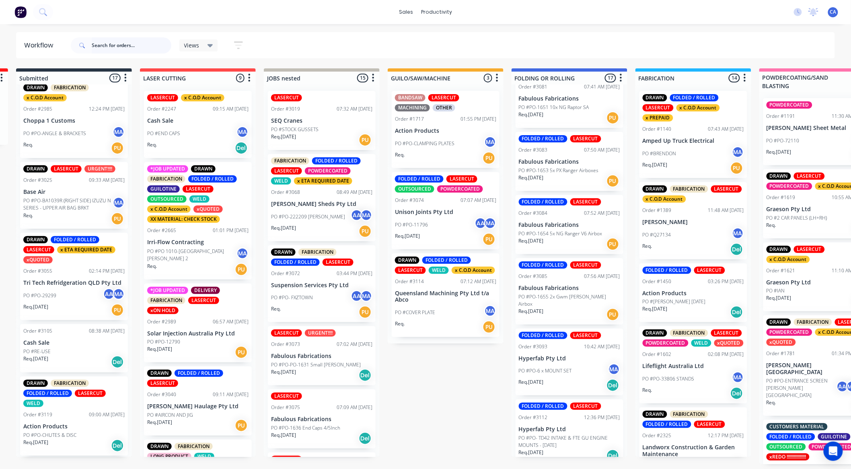
click at [121, 50] on input "text" at bounding box center [132, 45] width 80 height 16
type input "A"
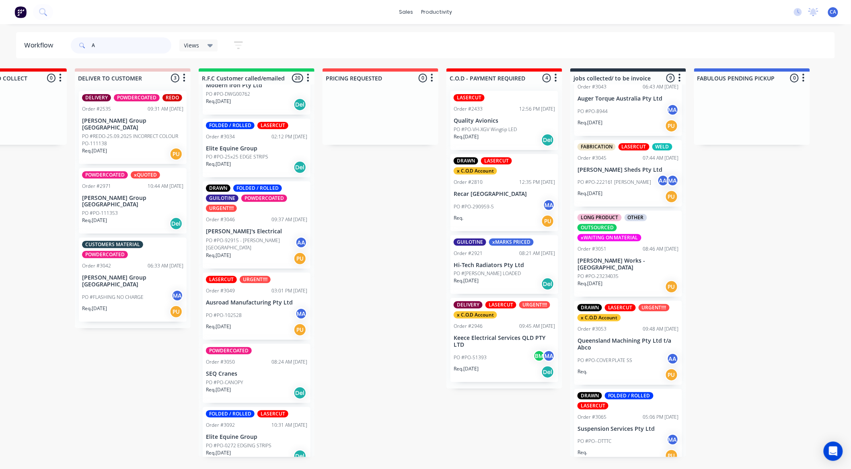
scroll to position [335, 0]
click at [123, 43] on input "A" at bounding box center [132, 45] width 80 height 16
type input "signage"
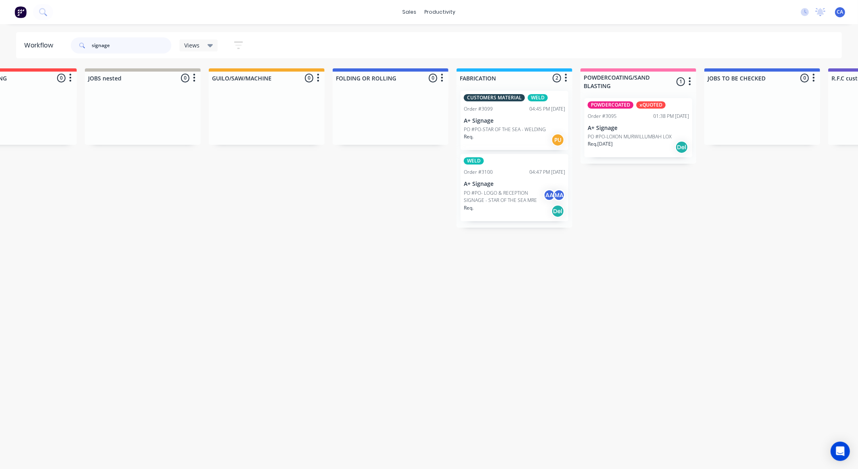
scroll to position [0, 306]
click at [523, 126] on p "PO #PO-STAR OF THE SEA - WELDING" at bounding box center [503, 129] width 82 height 7
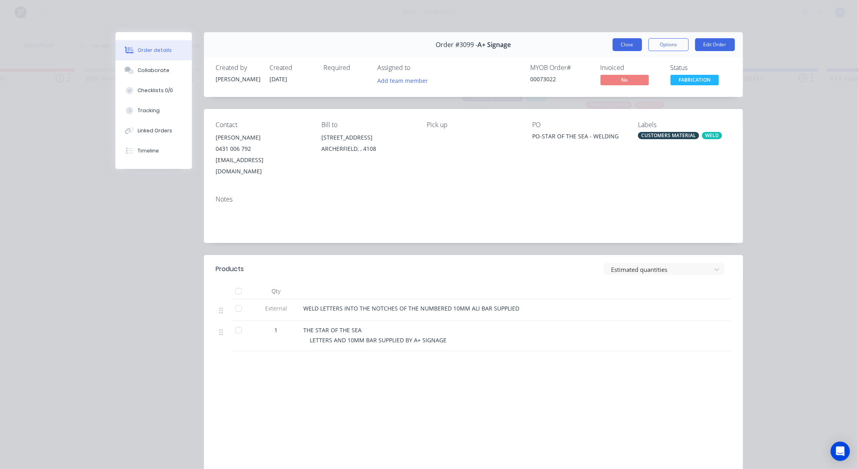
click at [614, 46] on button "Close" at bounding box center [627, 44] width 29 height 13
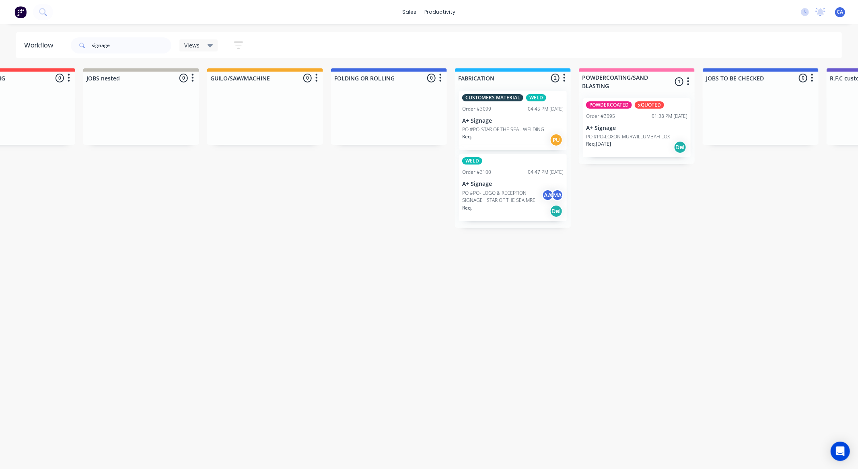
click at [639, 133] on p "PO #PO-LOXON MURWILLUMBAH LOX" at bounding box center [628, 136] width 84 height 7
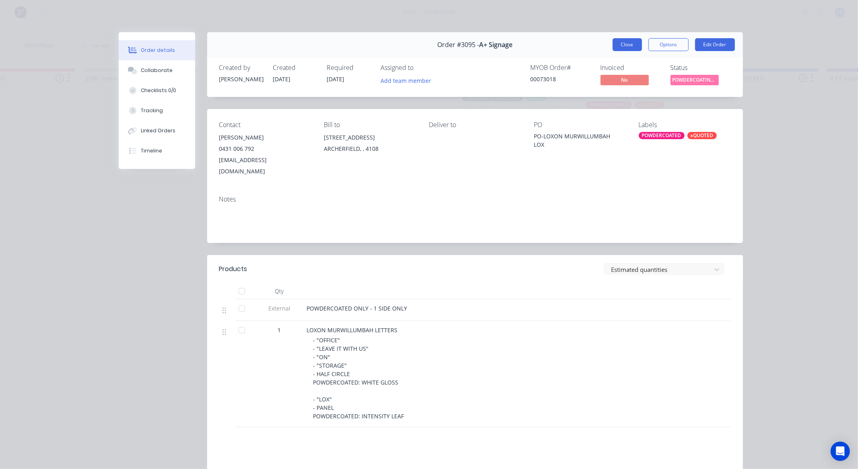
click at [618, 47] on button "Close" at bounding box center [627, 44] width 29 height 13
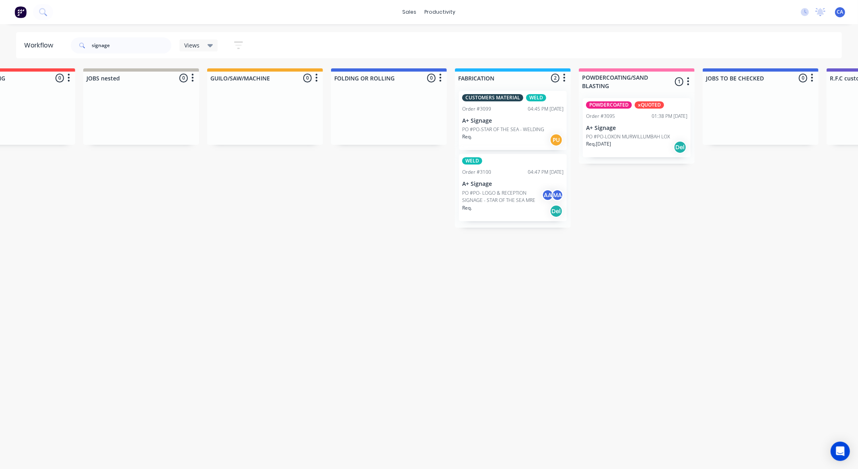
click at [618, 47] on div "signage Views Save new view None (Default) edit Show/Hide statuses Show line it…" at bounding box center [455, 45] width 773 height 24
click at [538, 190] on p "PO #PO- LOGO & RECEPTION SIGNAGE - STAR OF THE SEA MRE" at bounding box center [502, 197] width 80 height 14
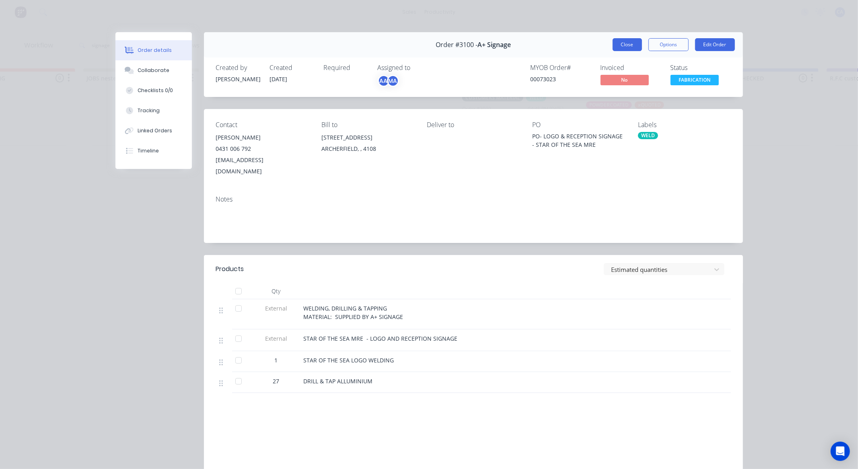
click at [624, 41] on button "Close" at bounding box center [627, 44] width 29 height 13
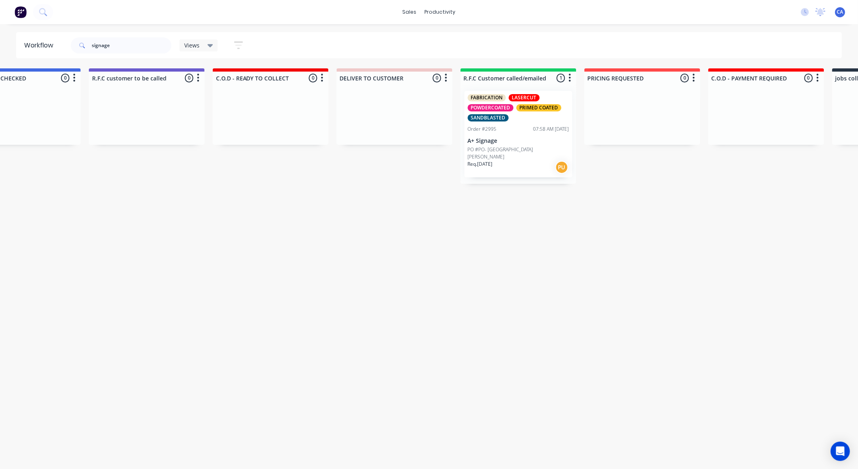
scroll to position [0, 1046]
click at [516, 143] on p "A+ Signage" at bounding box center [516, 141] width 101 height 7
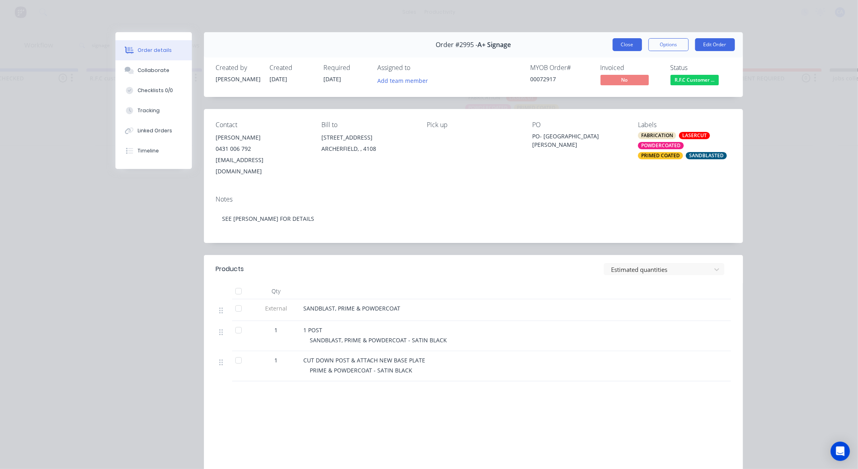
click at [624, 43] on button "Close" at bounding box center [627, 44] width 29 height 13
